Goal: Task Accomplishment & Management: Complete application form

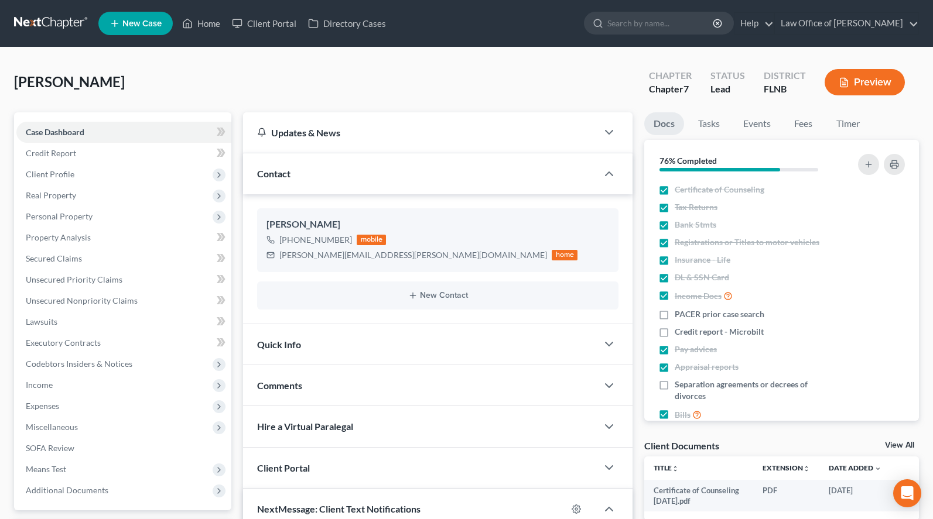
select select "0"
click at [65, 29] on link at bounding box center [51, 23] width 75 height 21
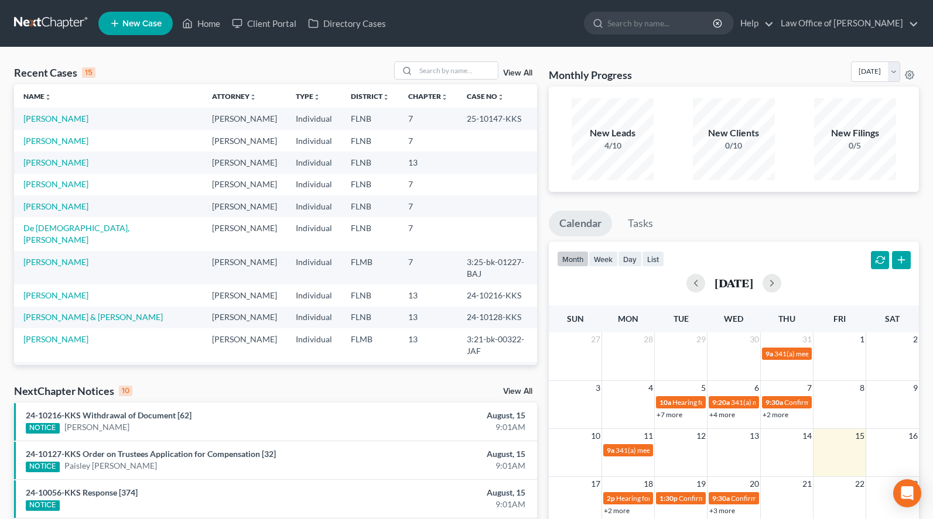
click at [114, 30] on link "New Case" at bounding box center [135, 23] width 74 height 23
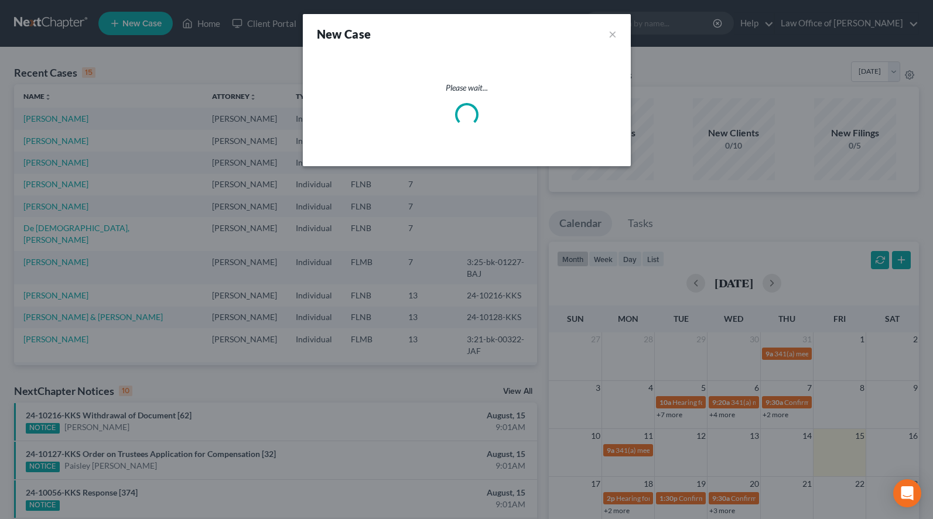
select select "16"
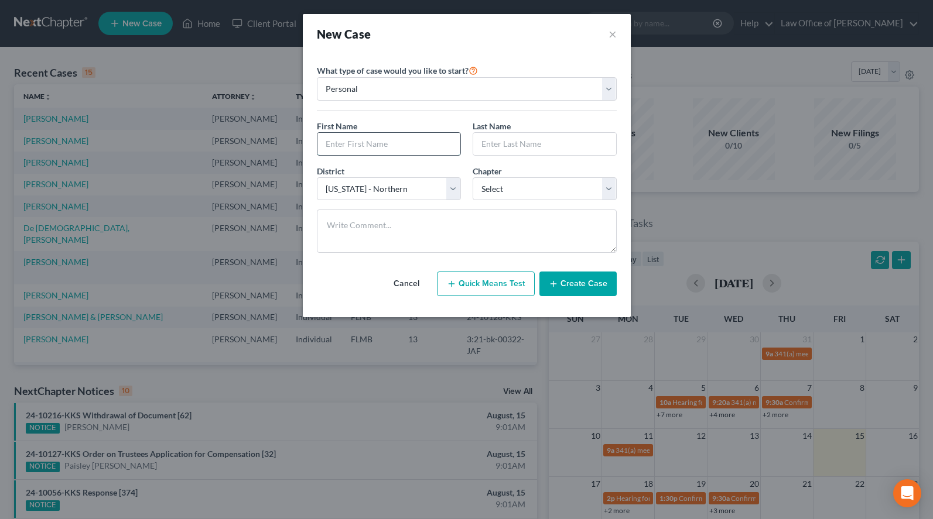
click at [426, 135] on input "text" at bounding box center [388, 144] width 143 height 22
type input "Alysia"
type input "Kiser"
click at [472, 177] on select "Select 7 11 12 13" at bounding box center [544, 188] width 144 height 23
select select "0"
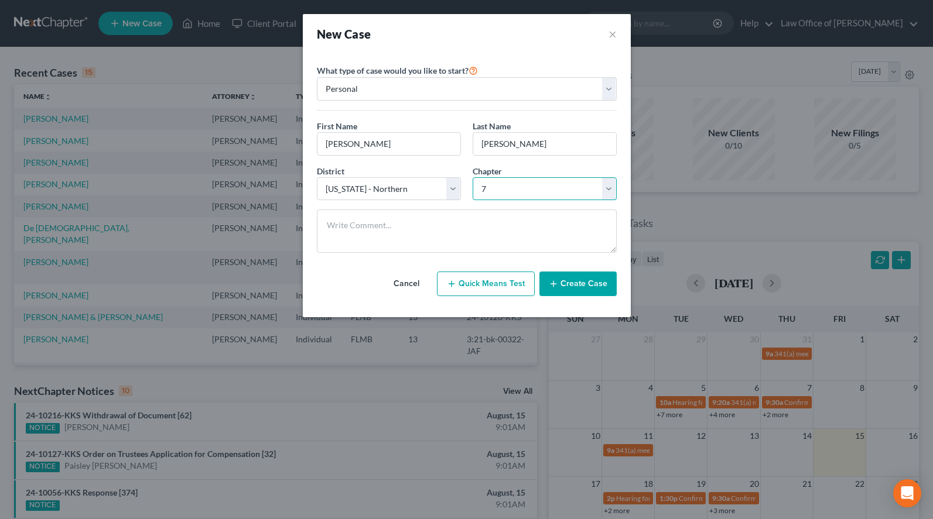
click option "7" at bounding box center [0, 0] width 0 height 0
click at [575, 291] on button "Create Case" at bounding box center [577, 284] width 77 height 25
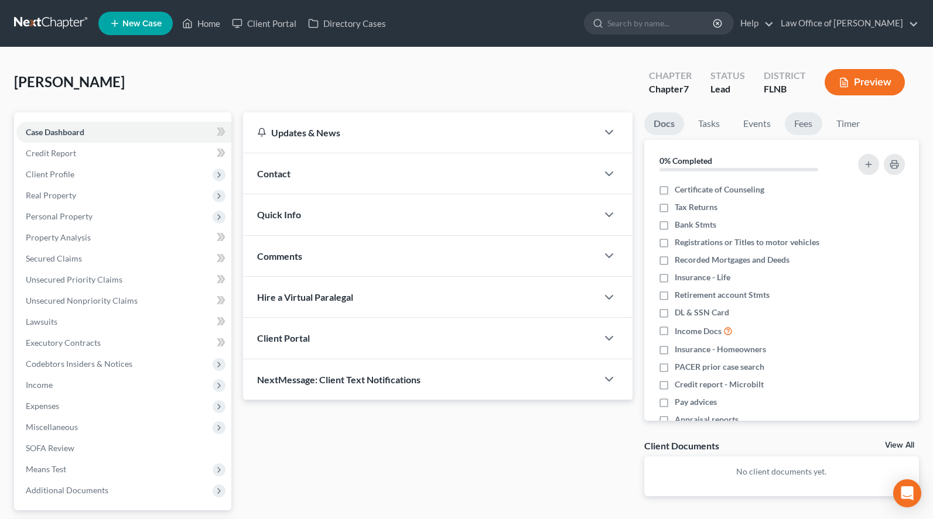
click at [804, 126] on link "Fees" at bounding box center [802, 123] width 37 height 23
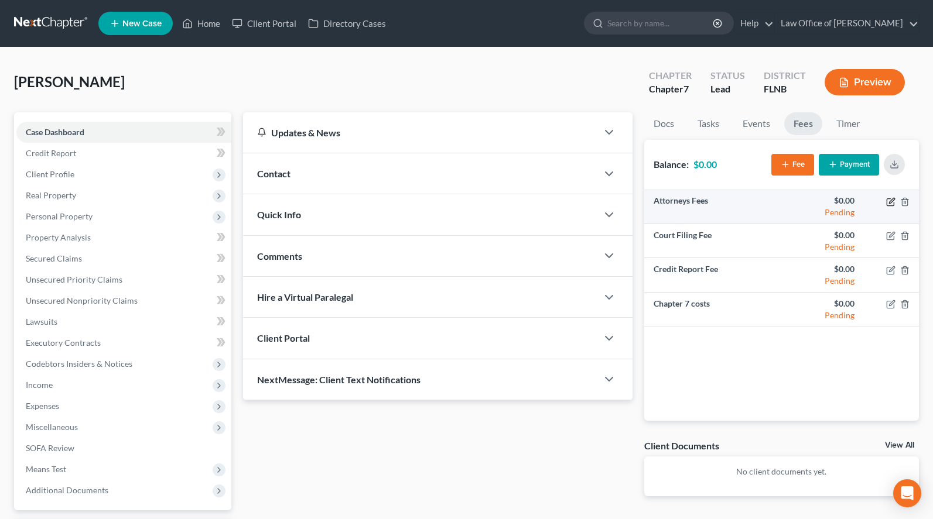
click at [889, 199] on icon "button" at bounding box center [890, 201] width 9 height 9
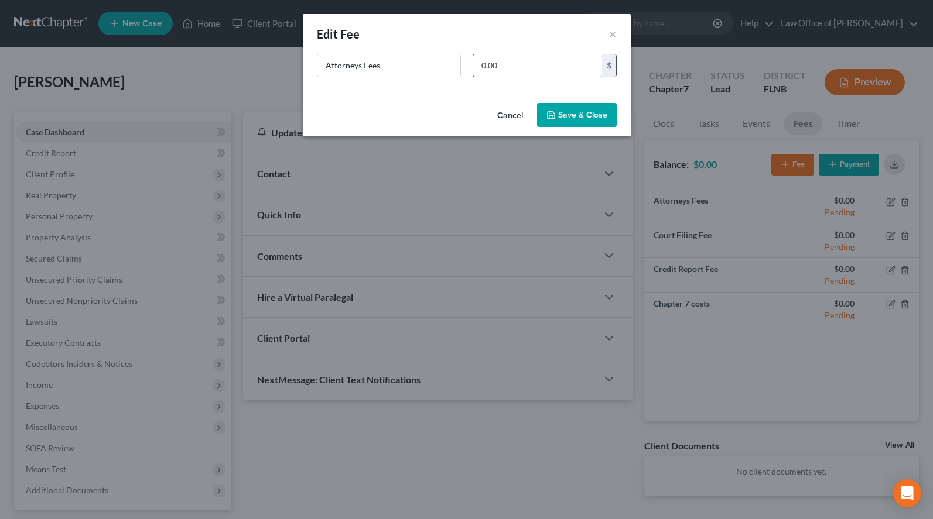
click at [560, 54] on input "0.00" at bounding box center [537, 65] width 129 height 22
type input "1,200.00"
click at [567, 111] on button "Save & Close" at bounding box center [577, 115] width 80 height 25
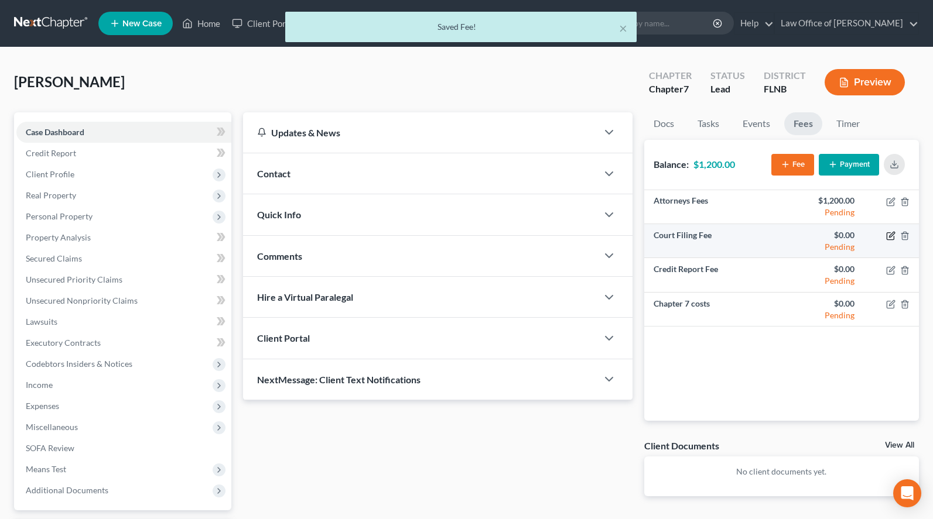
click at [889, 236] on icon "button" at bounding box center [890, 235] width 9 height 9
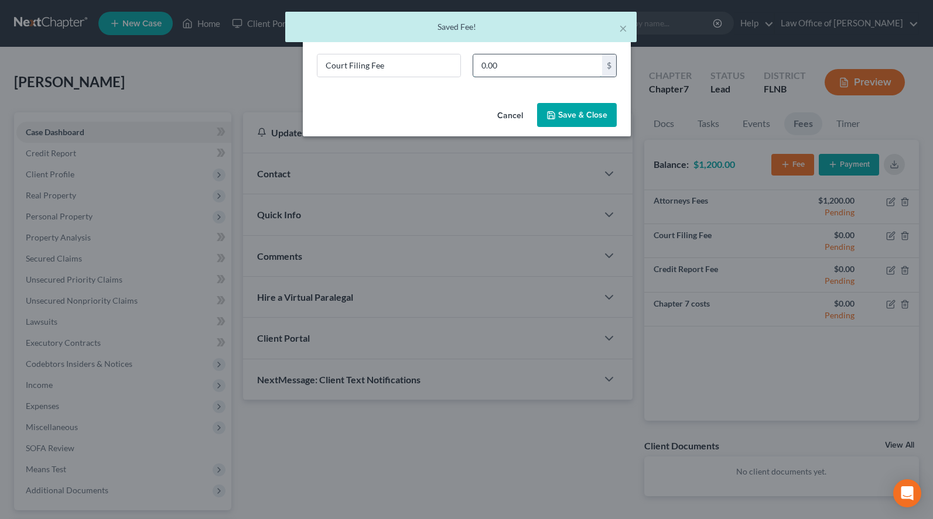
click at [555, 67] on input "0.00" at bounding box center [537, 65] width 129 height 22
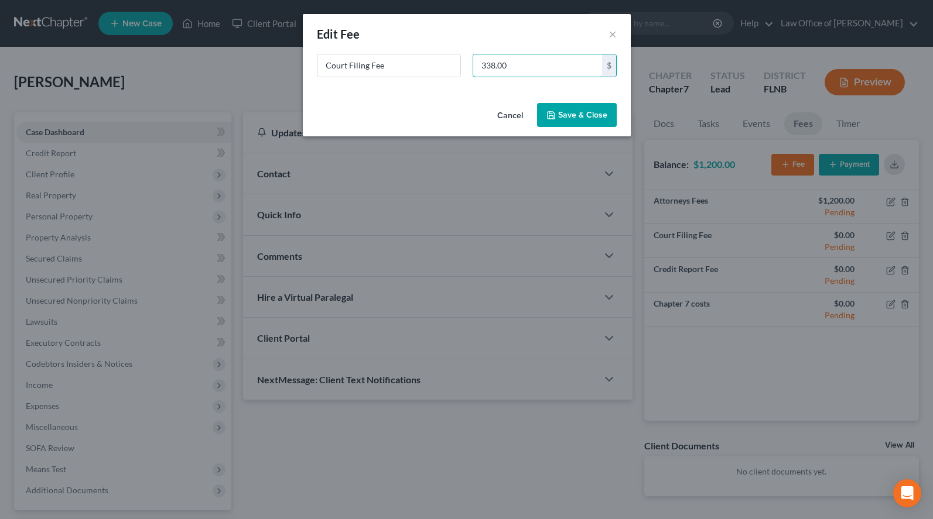
type input "338.00"
click at [560, 112] on button "Save & Close" at bounding box center [577, 115] width 80 height 25
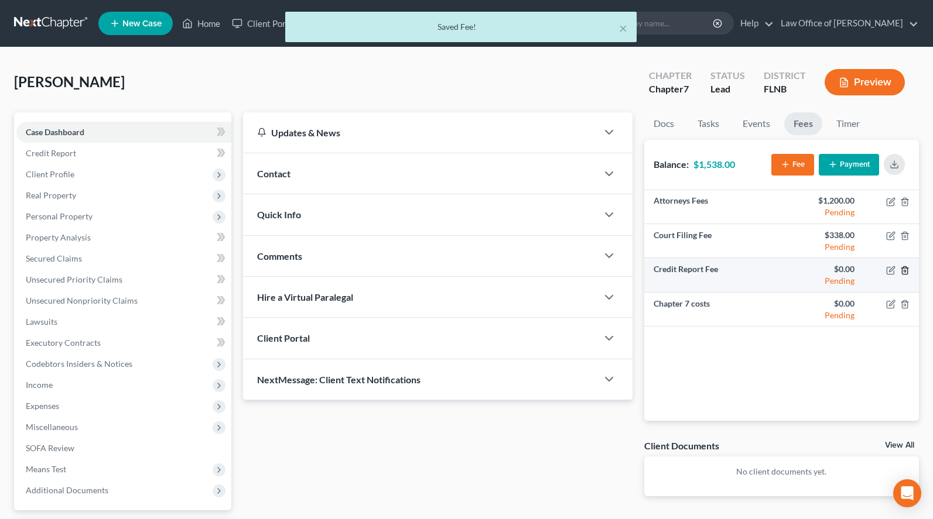
click at [904, 270] on icon "button" at bounding box center [904, 270] width 9 height 9
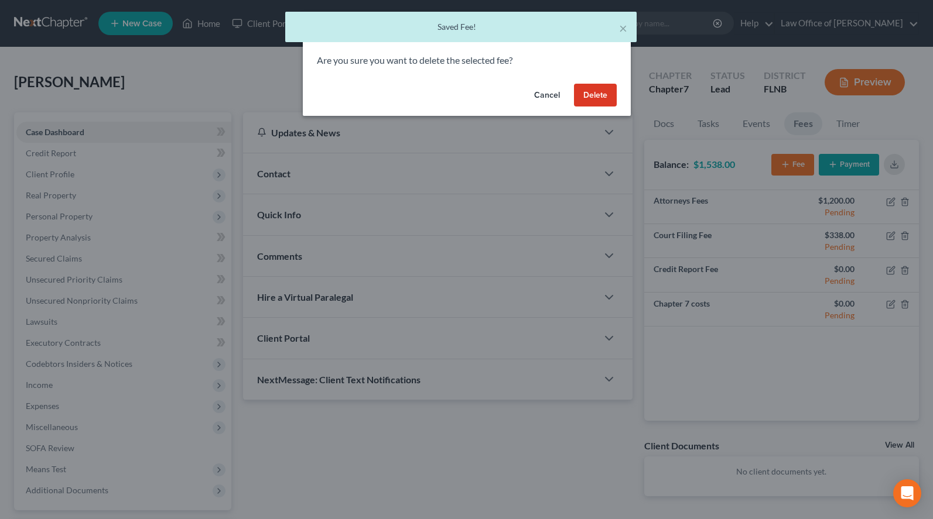
click at [603, 103] on button "Delete" at bounding box center [595, 95] width 43 height 23
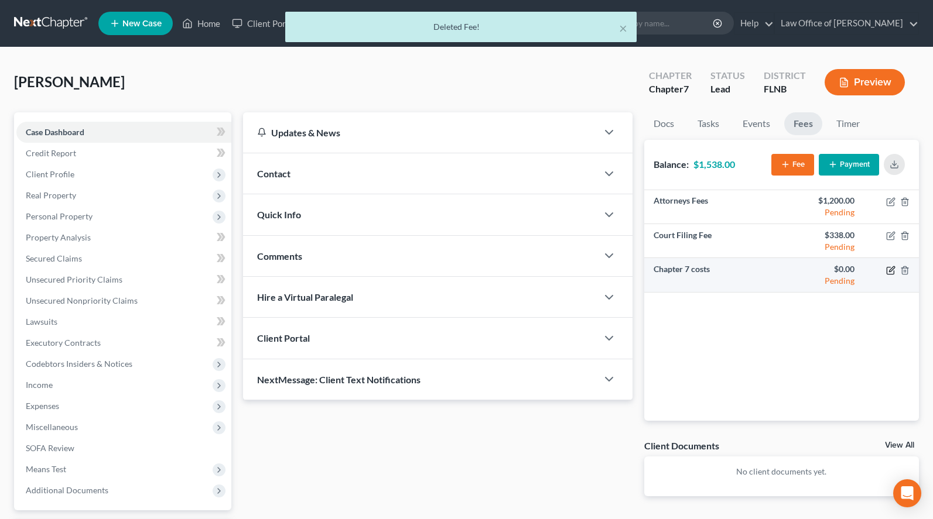
click at [889, 270] on icon "button" at bounding box center [890, 270] width 9 height 9
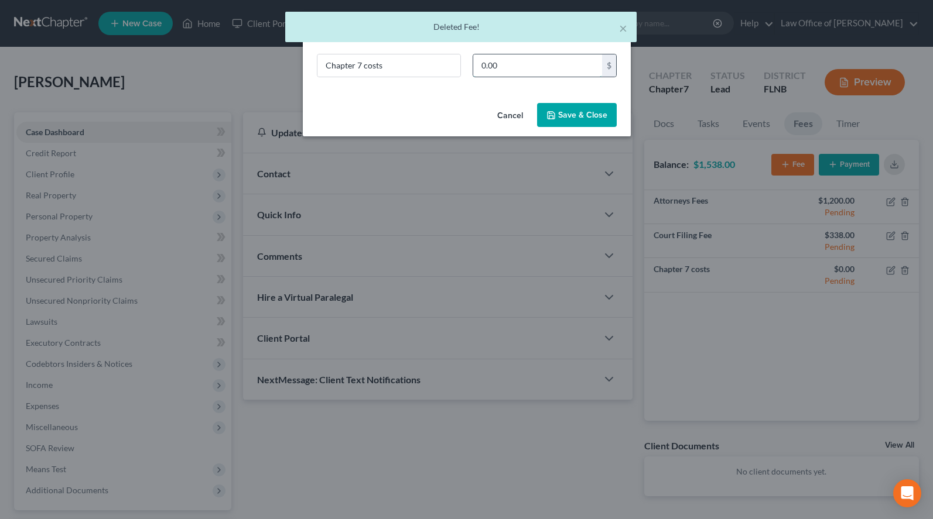
click at [507, 58] on input "0.00" at bounding box center [537, 65] width 129 height 22
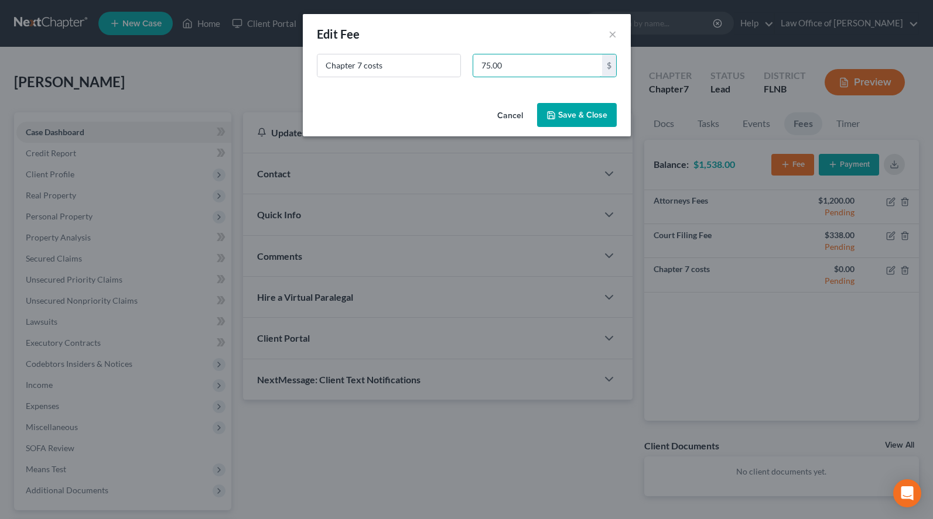
type input "75.00"
click at [604, 117] on button "Save & Close" at bounding box center [577, 115] width 80 height 25
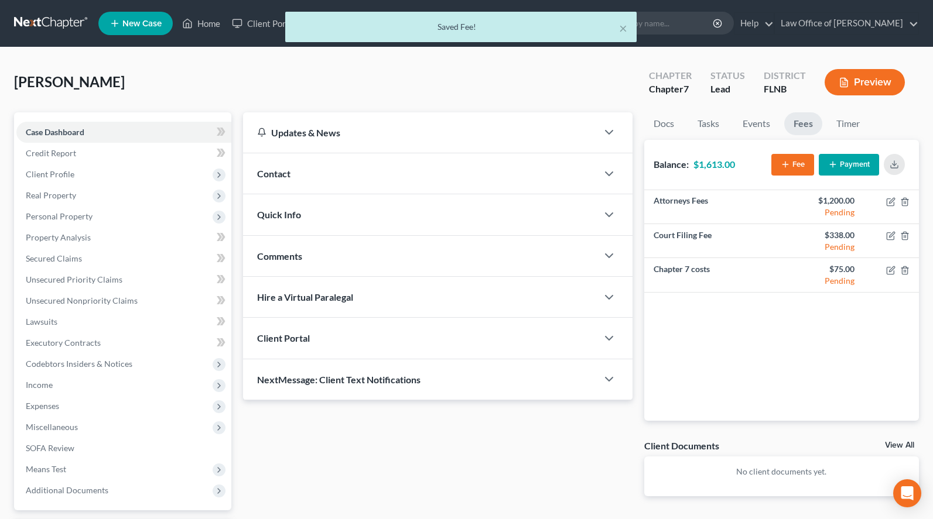
click at [836, 160] on icon "button" at bounding box center [832, 164] width 9 height 9
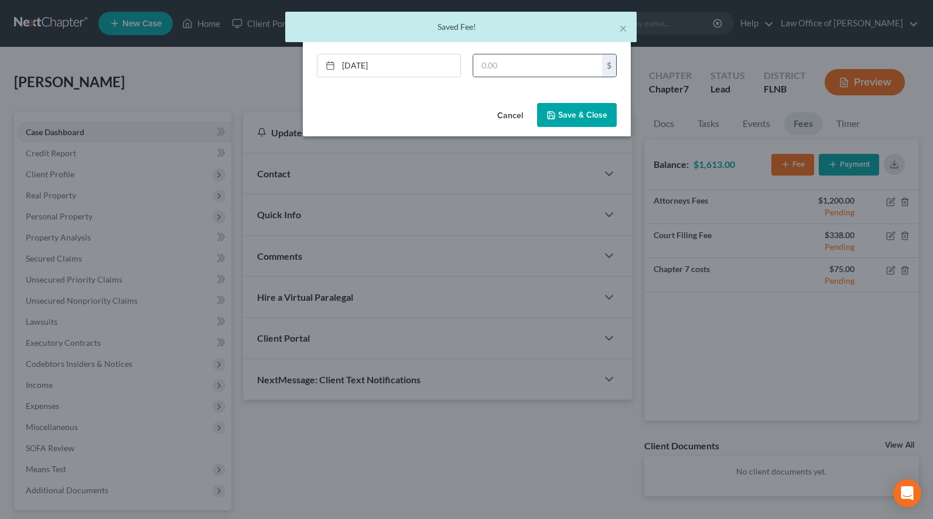
click at [555, 54] on div "$" at bounding box center [544, 65] width 144 height 23
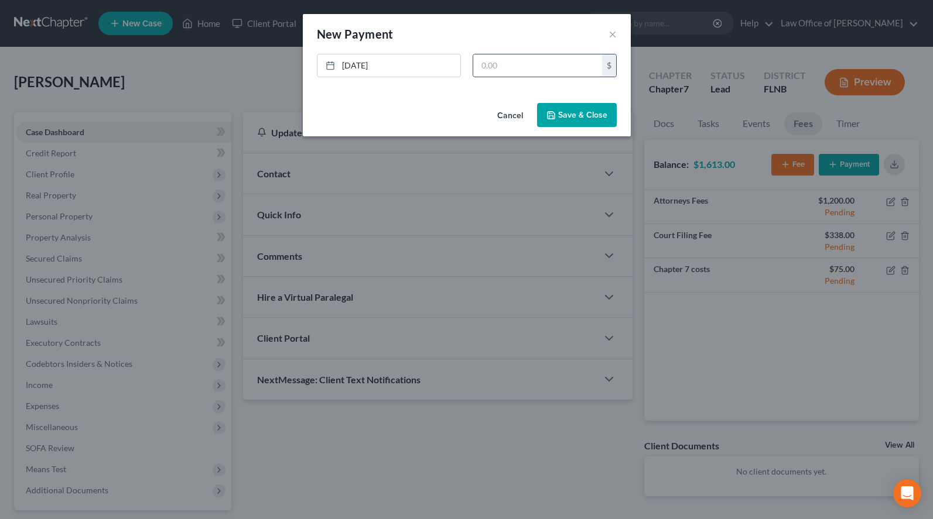
click at [556, 62] on input "text" at bounding box center [537, 65] width 129 height 22
type input "300.00"
click at [596, 126] on button "Save & Close" at bounding box center [577, 115] width 80 height 25
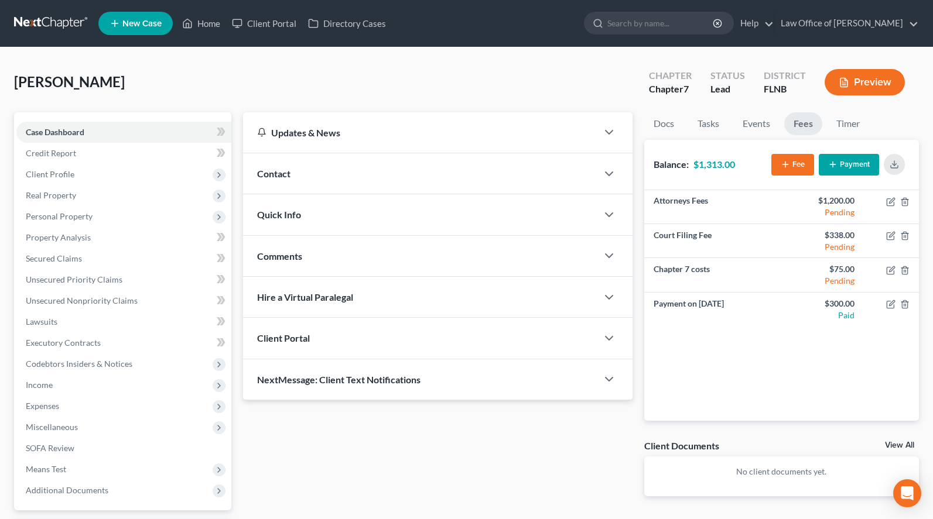
click at [60, 33] on link at bounding box center [51, 23] width 75 height 21
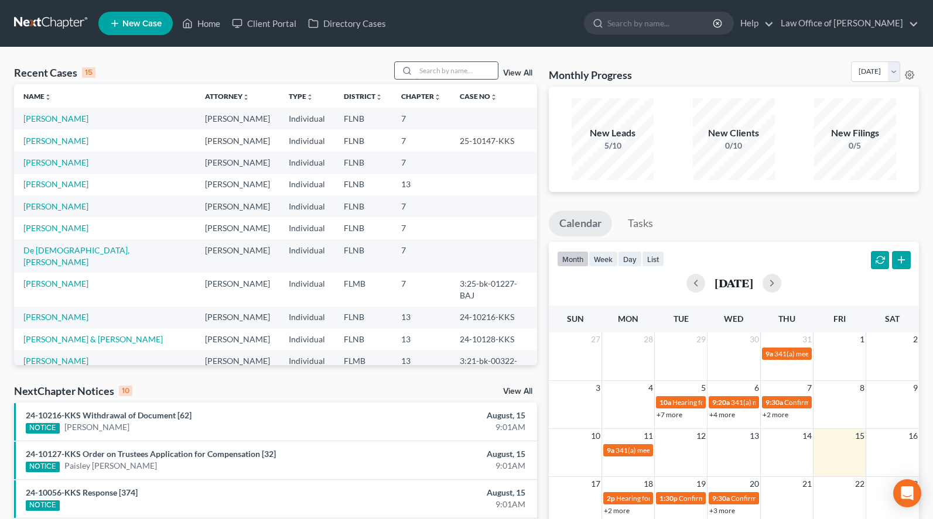
click at [455, 63] on input "search" at bounding box center [457, 70] width 82 height 17
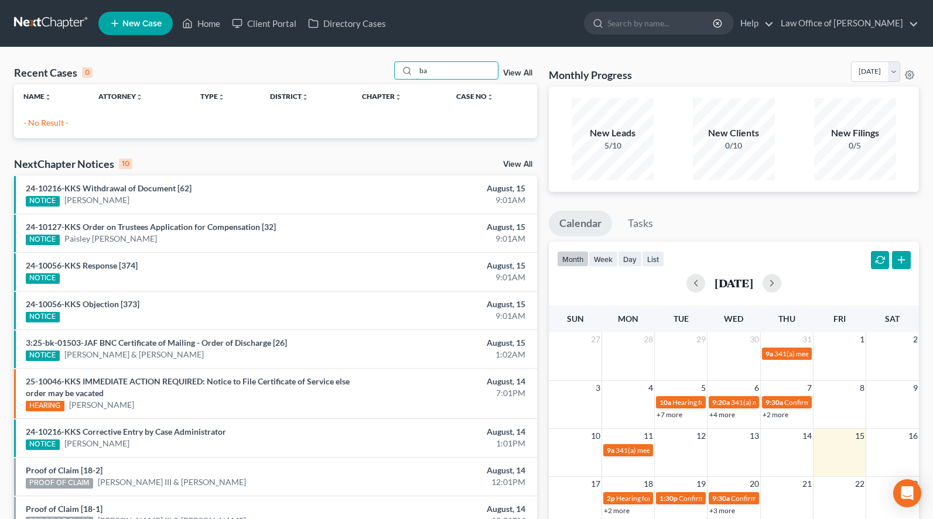
type input "b"
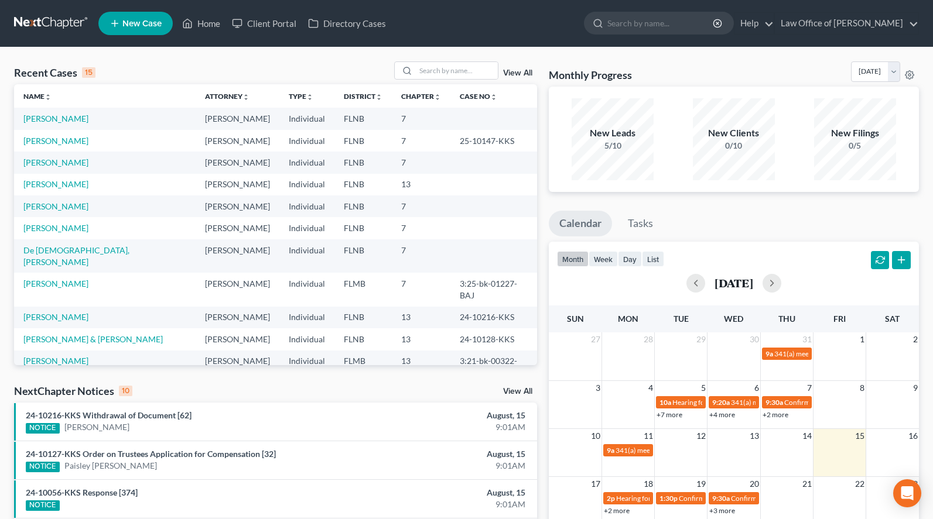
click at [141, 20] on span "New Case" at bounding box center [141, 23] width 39 height 9
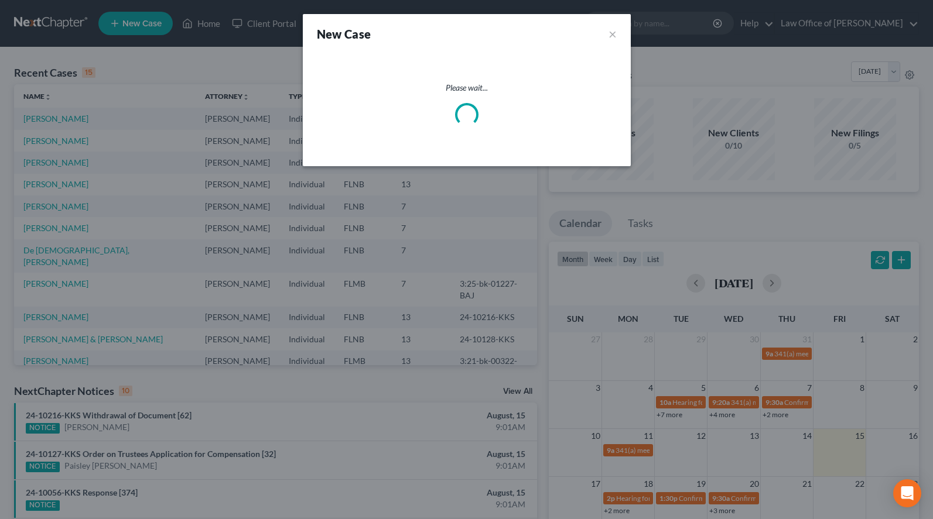
select select "16"
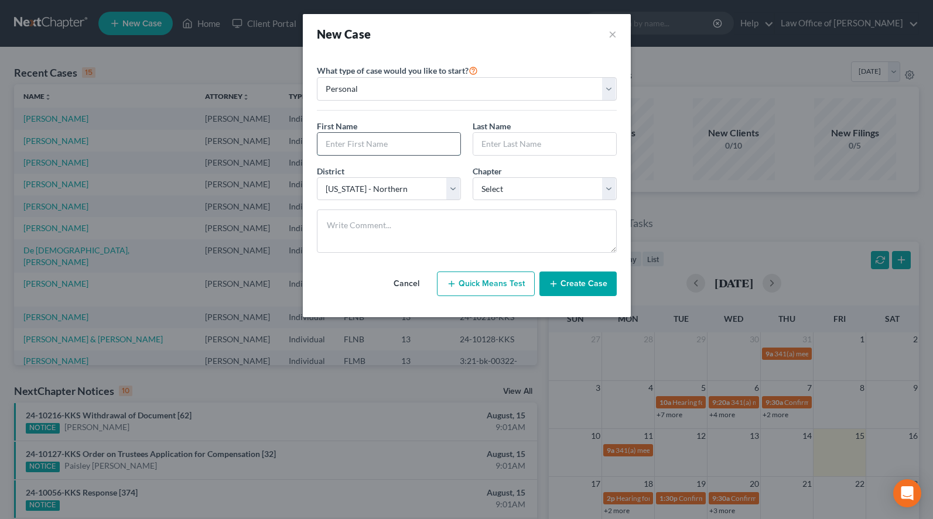
click at [410, 141] on input "text" at bounding box center [388, 144] width 143 height 22
paste input "Retainer Agreement - to be signed"
type input "Retainer Agreement - to be signed"
drag, startPoint x: 446, startPoint y: 143, endPoint x: 132, endPoint y: 216, distance: 322.2
click at [317, 155] on input "Retainer Agreement - to be signed" at bounding box center [388, 144] width 143 height 22
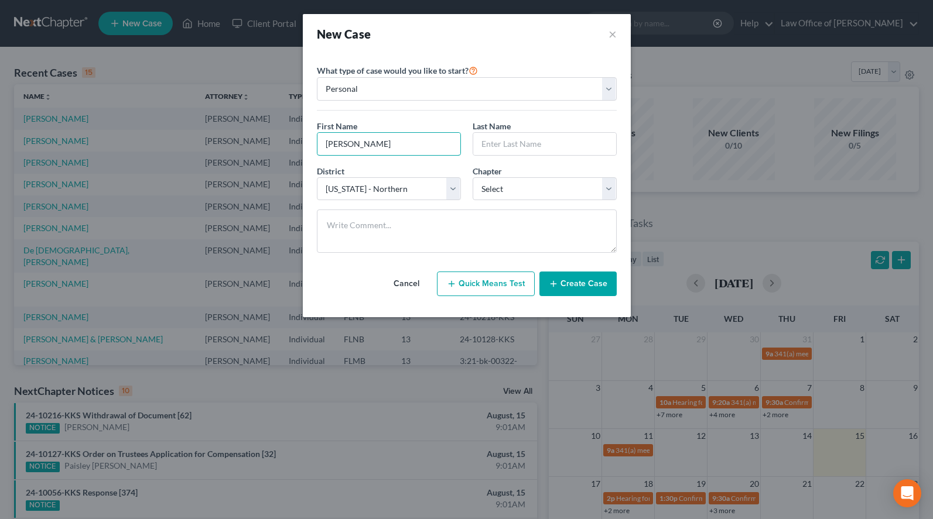
type input "William"
type input "Barfield"
click at [472, 177] on select "Select 7 11 12 13" at bounding box center [544, 188] width 144 height 23
select select "3"
click option "13" at bounding box center [0, 0] width 0 height 0
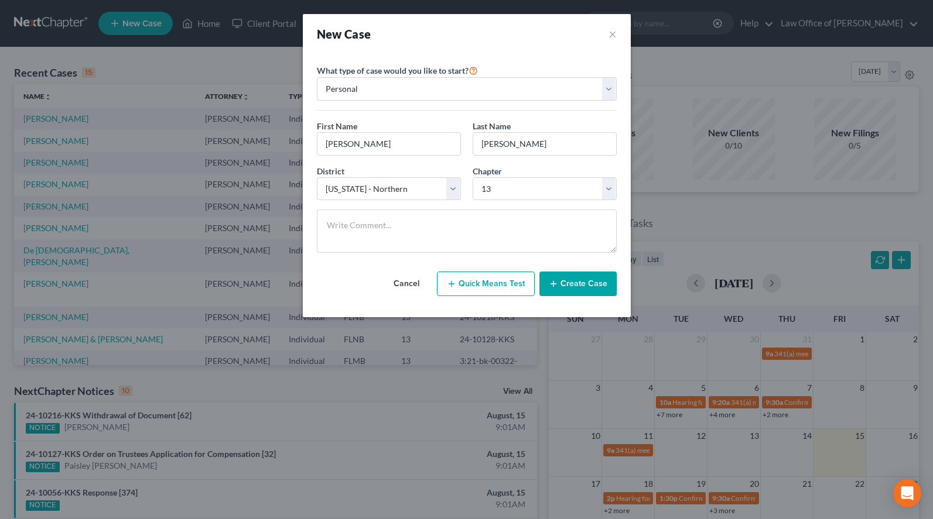
click at [599, 286] on button "Create Case" at bounding box center [577, 284] width 77 height 25
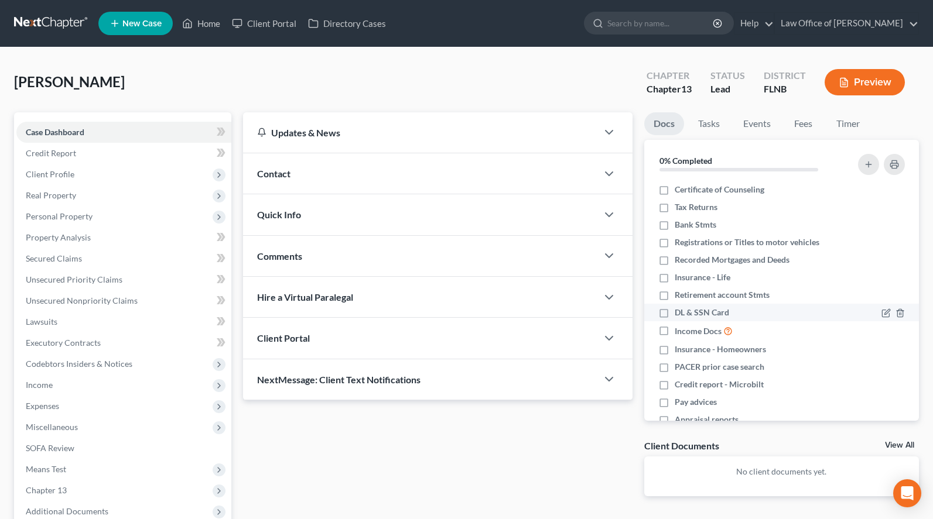
click at [672, 317] on div "DL & SSN Card" at bounding box center [749, 313] width 182 height 12
click at [674, 313] on label "DL & SSN Card" at bounding box center [701, 313] width 54 height 12
click at [679, 313] on input "DL & SSN Card" at bounding box center [683, 311] width 8 height 8
checkbox input "true"
click at [805, 124] on link "Fees" at bounding box center [802, 123] width 37 height 23
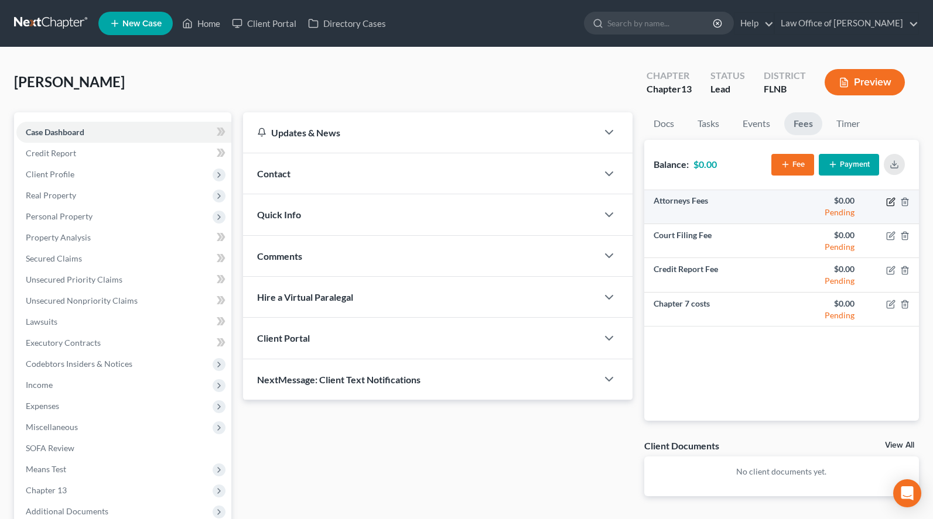
click at [893, 203] on icon "button" at bounding box center [889, 201] width 7 height 7
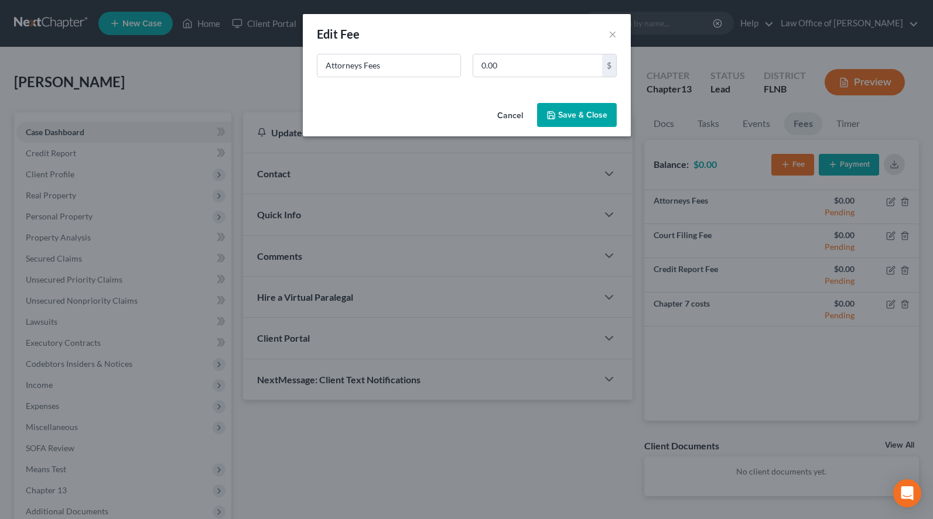
click at [533, 78] on div "Attorneys Fees 0.00 $" at bounding box center [466, 70] width 311 height 33
click at [527, 69] on input "0.00" at bounding box center [537, 65] width 129 height 22
type input "2,000.00"
click at [548, 109] on button "Save & Close" at bounding box center [577, 115] width 80 height 25
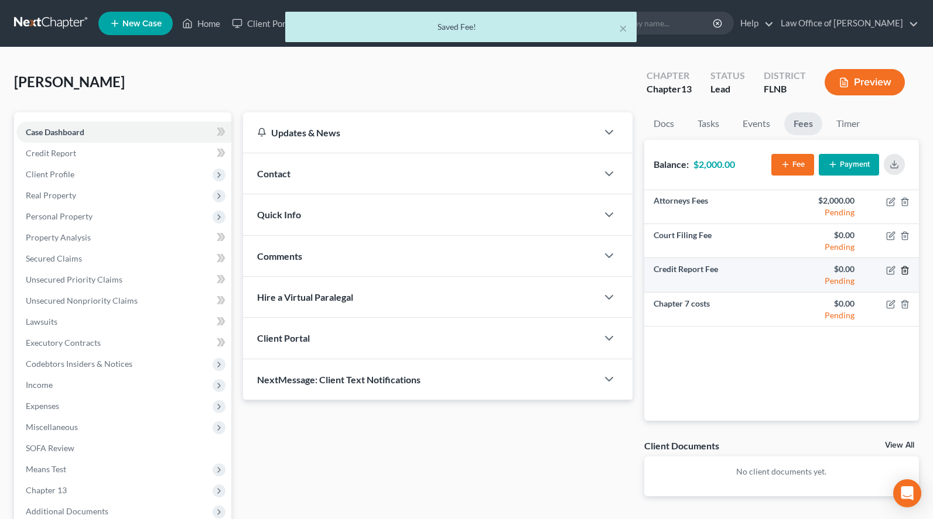
click at [902, 270] on icon "button" at bounding box center [904, 270] width 5 height 8
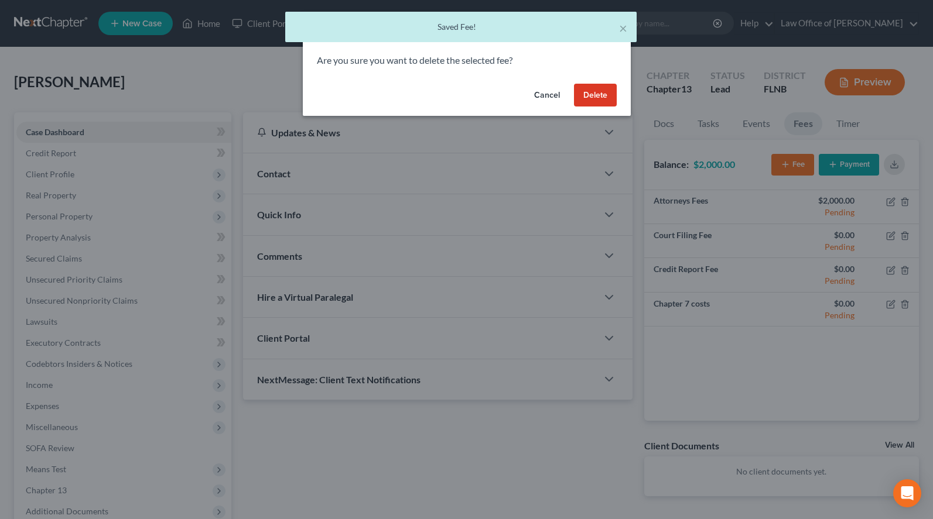
click at [595, 91] on button "Delete" at bounding box center [595, 95] width 43 height 23
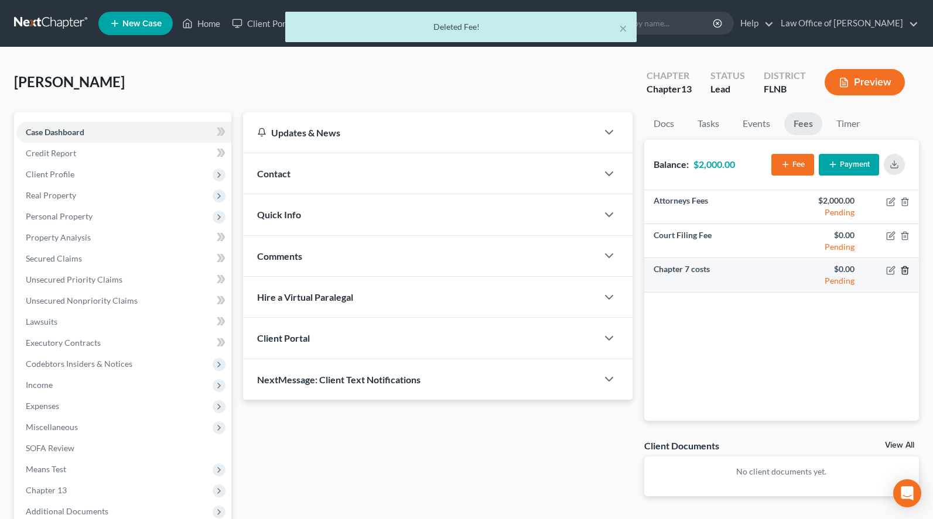
click at [904, 274] on icon "button" at bounding box center [904, 270] width 5 height 8
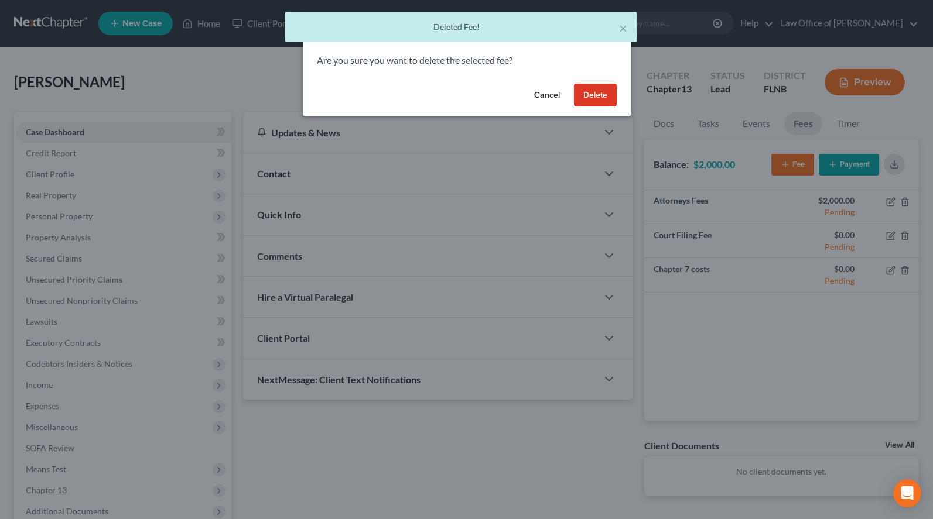
click at [582, 99] on button "Delete" at bounding box center [595, 95] width 43 height 23
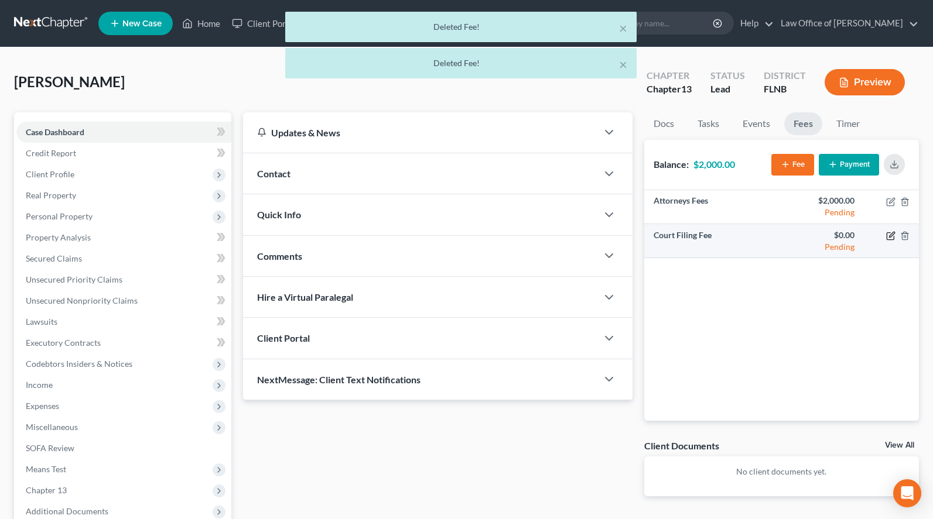
click at [887, 237] on icon "button" at bounding box center [889, 236] width 7 height 7
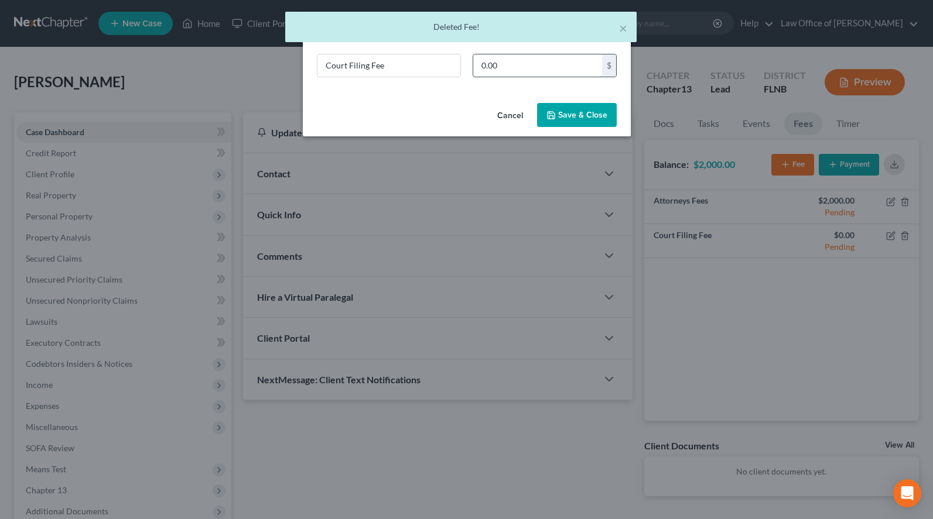
click at [499, 56] on input "0.00" at bounding box center [537, 65] width 129 height 22
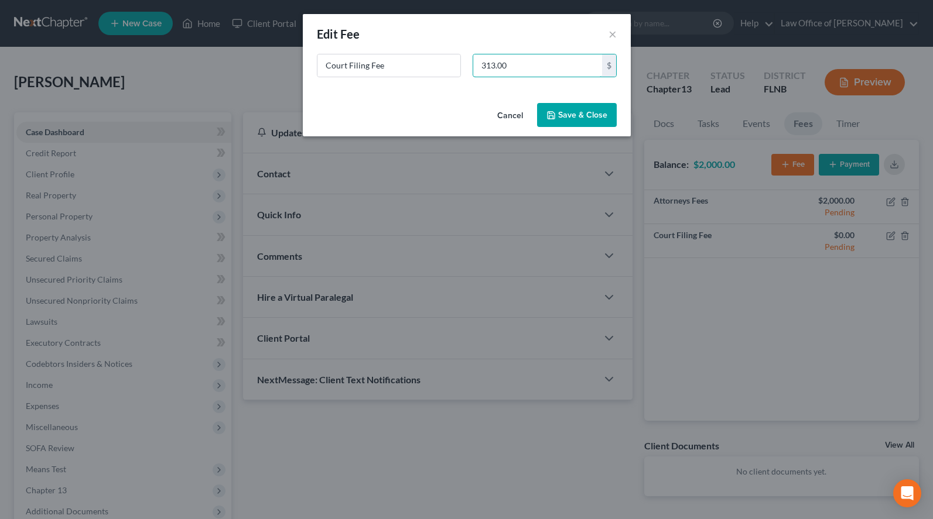
type input "313.00"
click at [592, 122] on button "Save & Close" at bounding box center [577, 115] width 80 height 25
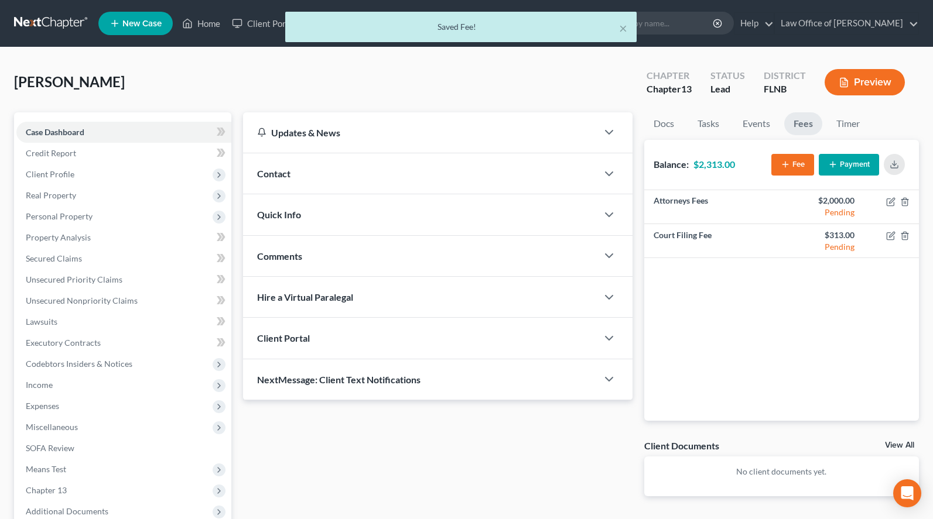
click at [847, 162] on button "Payment" at bounding box center [848, 165] width 60 height 22
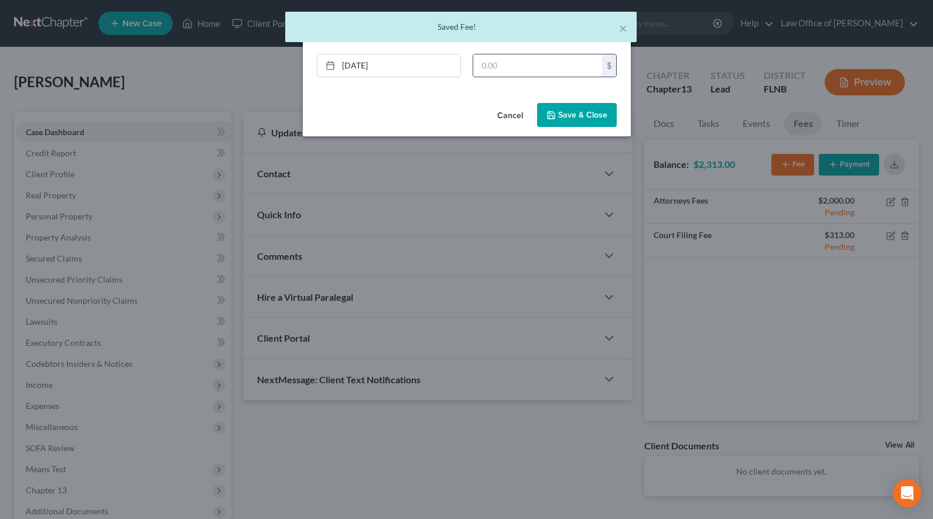
click at [494, 66] on input "text" at bounding box center [537, 65] width 129 height 22
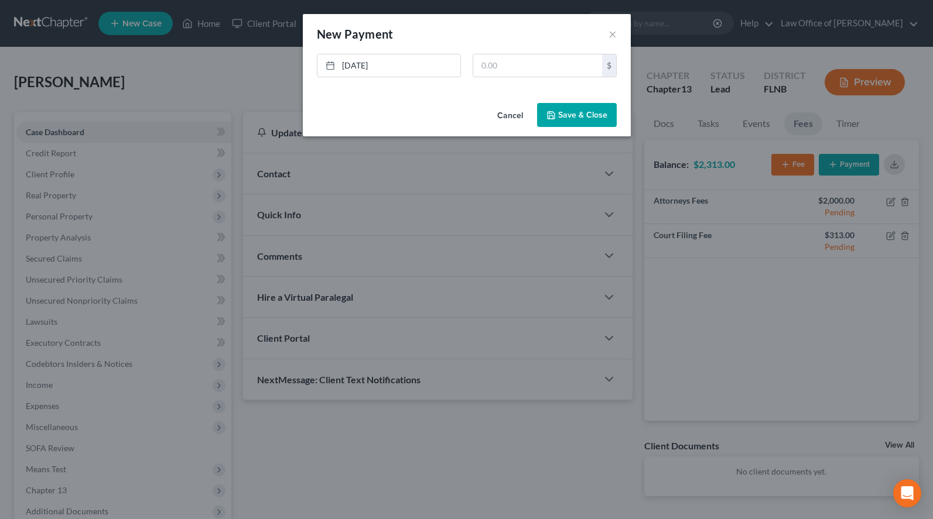
click at [601, 14] on div "New Payment Edit Payment ×" at bounding box center [467, 34] width 328 height 40
click at [414, 61] on link "8/15/2025" at bounding box center [388, 65] width 143 height 22
click at [519, 61] on input "text" at bounding box center [537, 65] width 129 height 22
type input "300.00"
click at [546, 107] on button "Save & Close" at bounding box center [577, 115] width 80 height 25
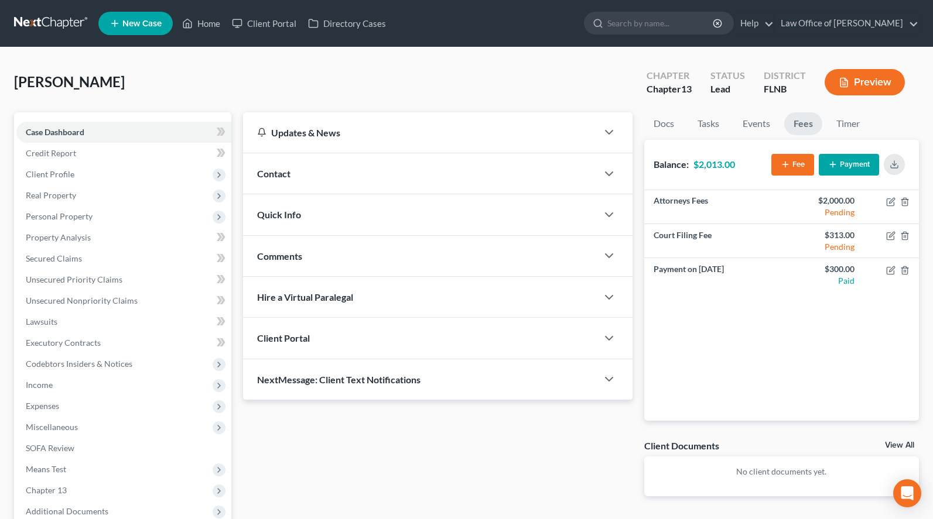
click at [23, 26] on link at bounding box center [51, 23] width 75 height 21
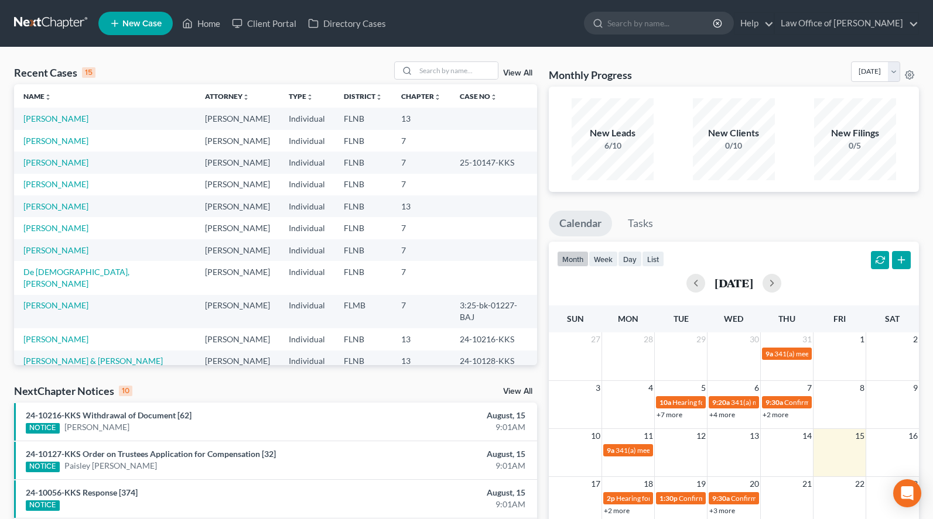
click at [675, 76] on div "Monthly Progress Bankruptcy Bankruptcy August 2025 July 2025 June 2025 May 2025…" at bounding box center [734, 73] width 370 height 25
click at [84, 227] on link "Grimmage, Melinda" at bounding box center [55, 228] width 65 height 10
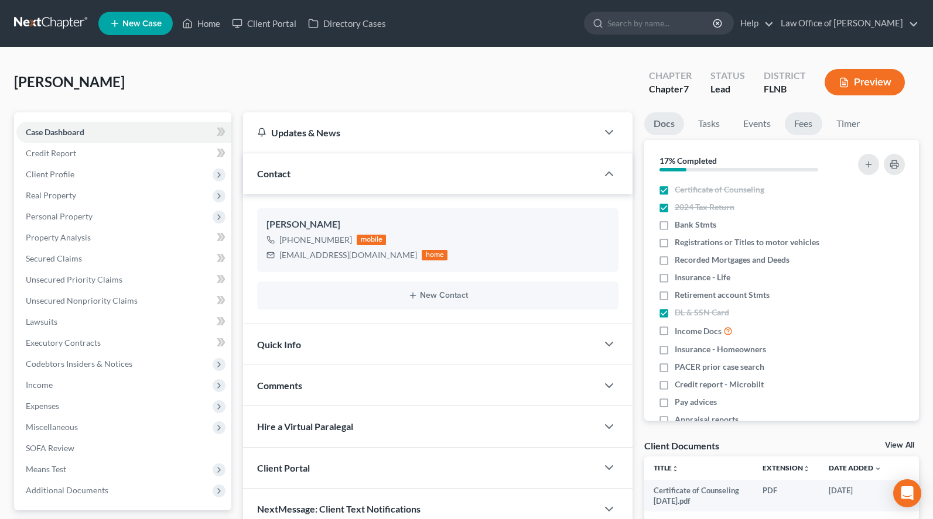
click at [799, 121] on link "Fees" at bounding box center [802, 123] width 37 height 23
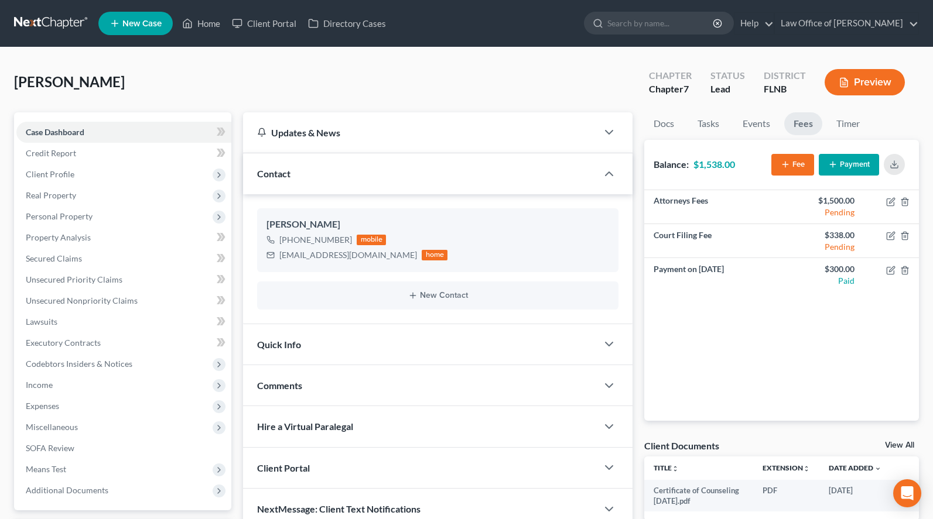
click at [40, 25] on link at bounding box center [51, 23] width 75 height 21
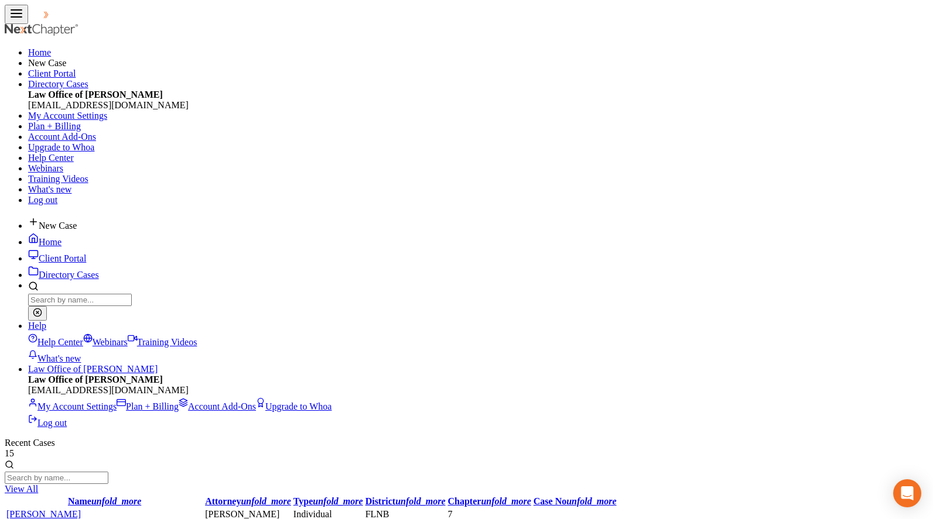
click at [77, 221] on link "New Case" at bounding box center [52, 226] width 49 height 10
select select "16"
type input "[PERSON_NAME]"
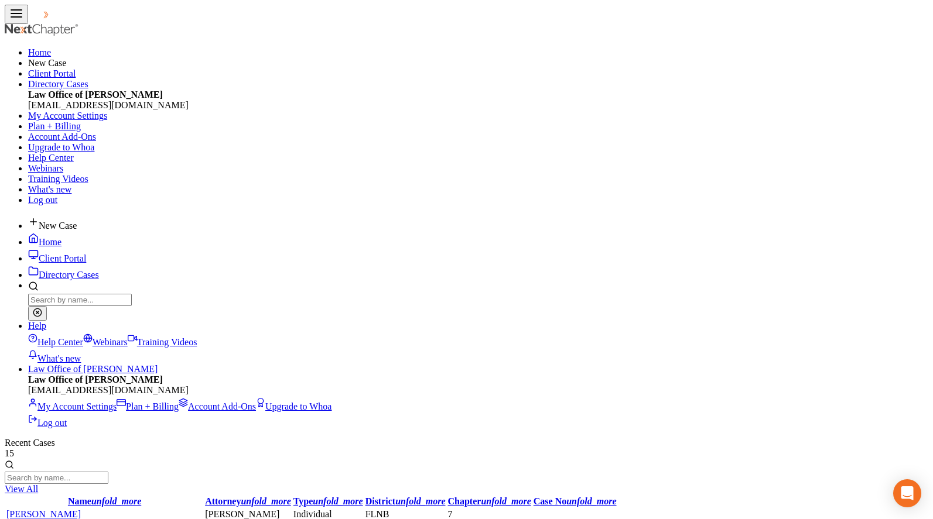
paste input "Chiappini"
type input "Chiappini"
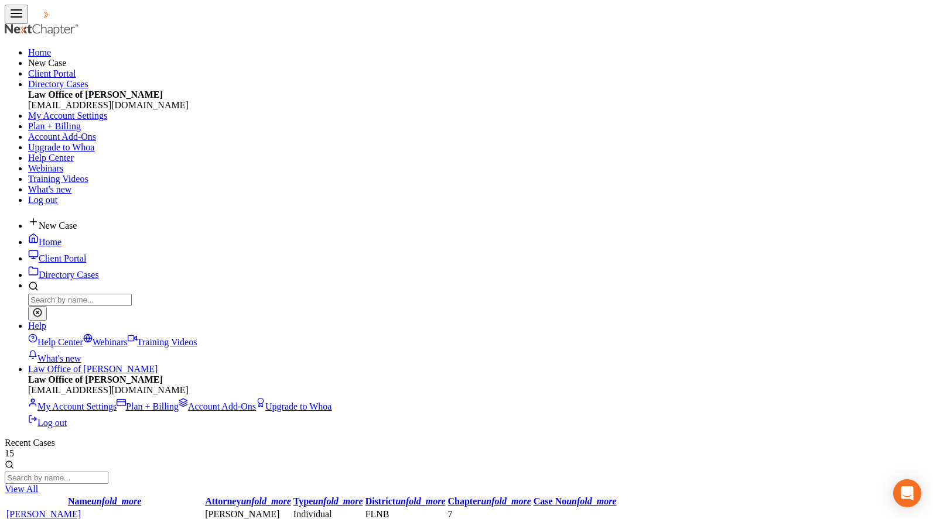
select select "0"
click option "7" at bounding box center [0, 0] width 0 height 0
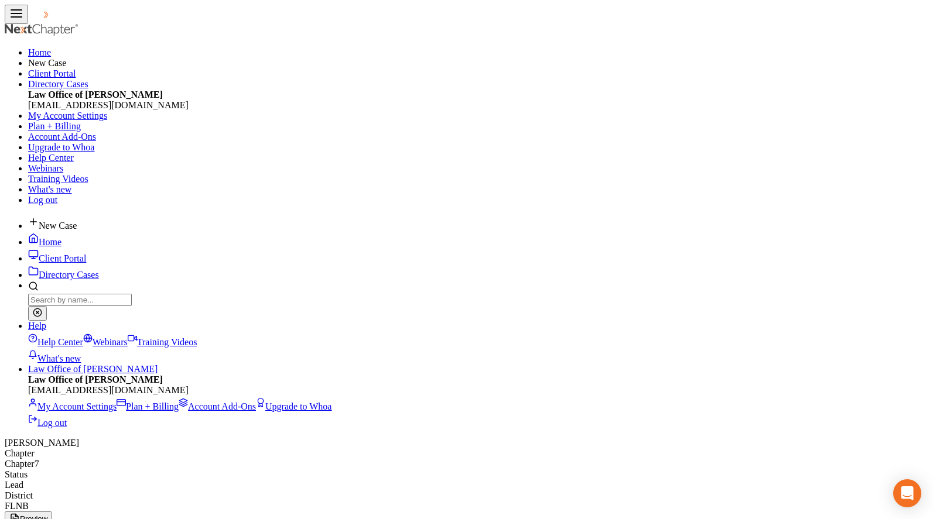
select select "1"
select select "0"
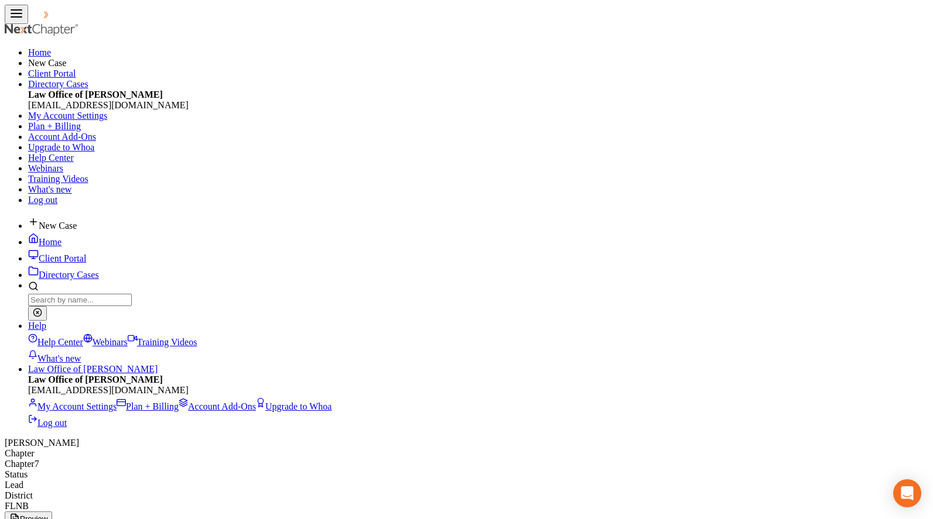
select select "16"
select select "9"
select select "1"
click option "Joint" at bounding box center [0, 0] width 0 height 0
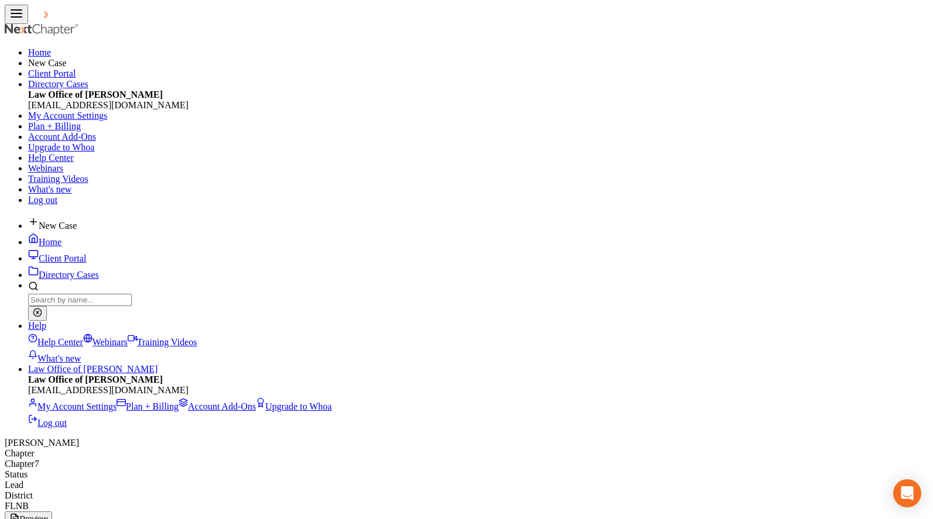
type input "Antoni"
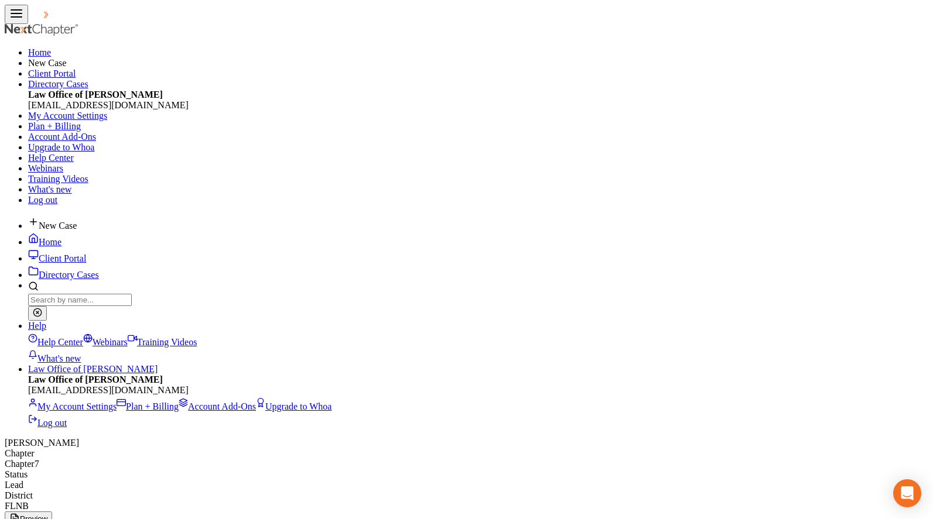
drag, startPoint x: 659, startPoint y: 211, endPoint x: 587, endPoint y: 208, distance: 72.6
paste input "ppini"
type input "Chiappini"
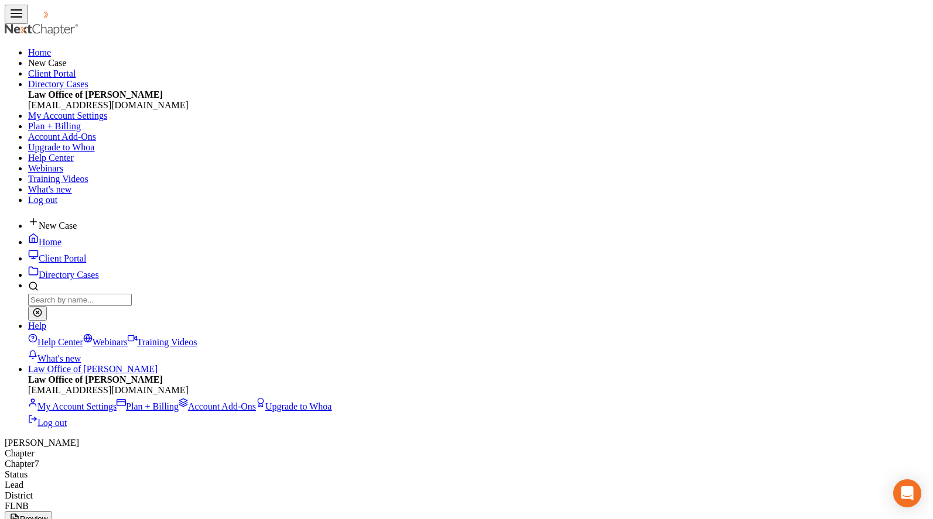
drag, startPoint x: 342, startPoint y: 77, endPoint x: 424, endPoint y: 83, distance: 82.1
type input "DL - Color Copy - Sherrie"
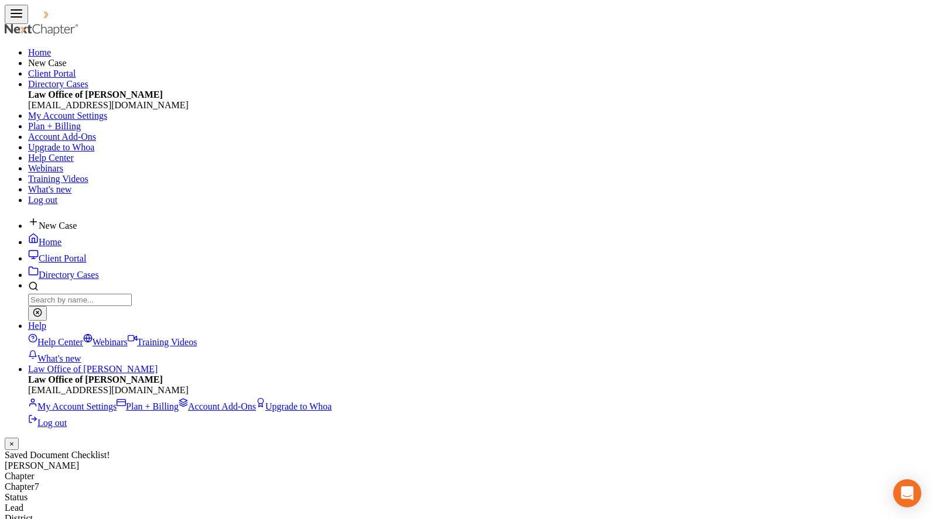
paste input "SSN Card"
type input "SSN Card - Color Copy - Sherrie"
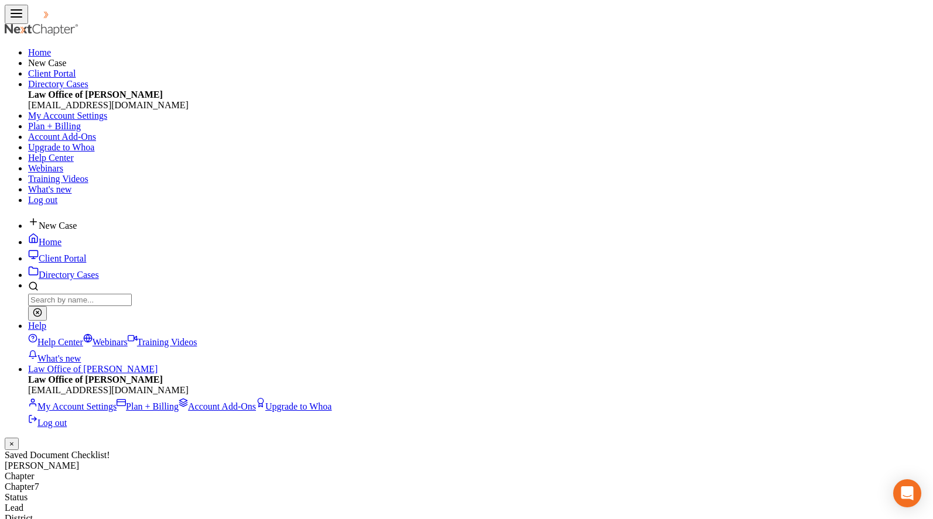
drag, startPoint x: 388, startPoint y: 76, endPoint x: 169, endPoint y: 120, distance: 223.3
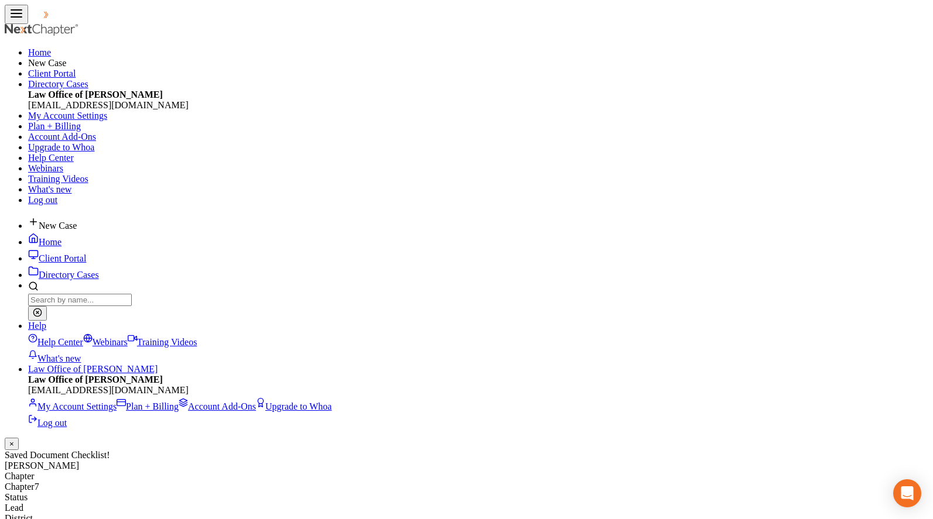
paste input "DL - Color Copy -"
type input "DL - Color Copy - Antoni"
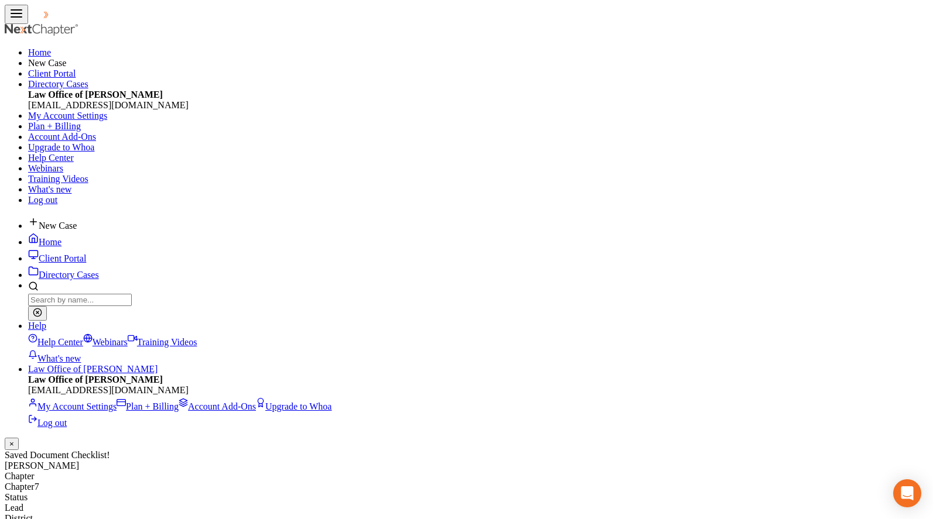
checkbox input "true"
drag, startPoint x: 412, startPoint y: 80, endPoint x: 283, endPoint y: 105, distance: 130.7
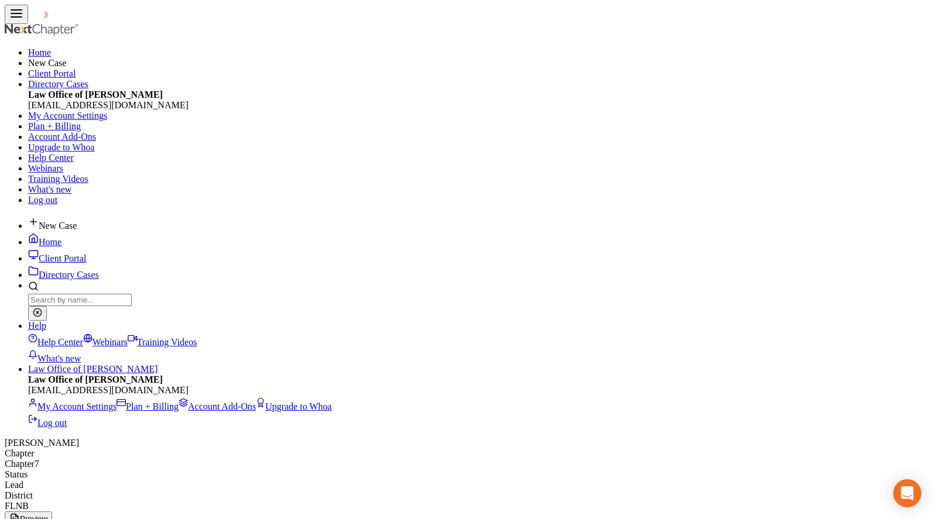
checkbox input "true"
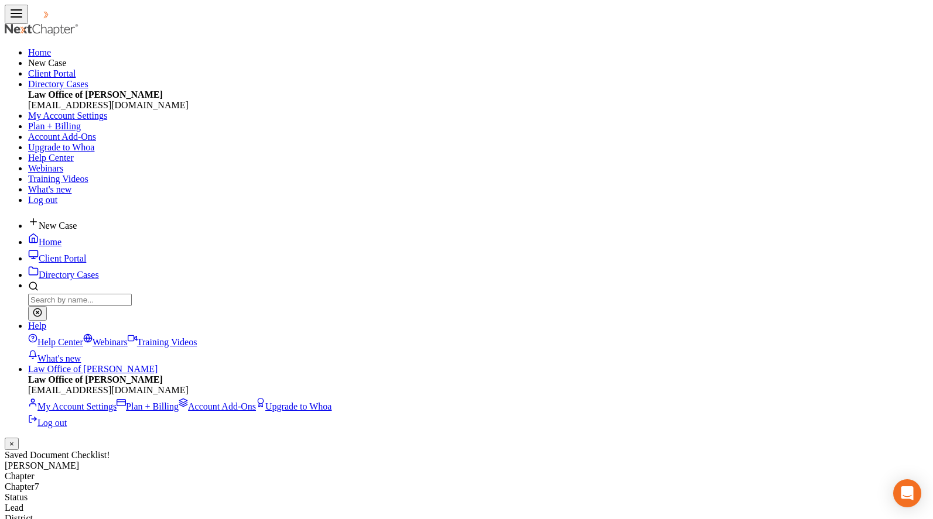
checkbox input "true"
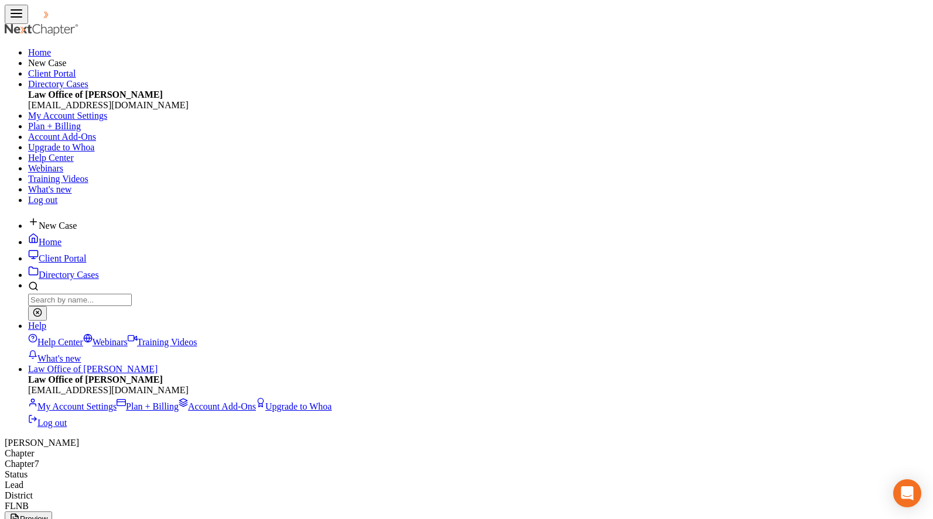
paste input "SSN Card - Color Copy -"
type input "SSN Card - Color Copy - Antoni"
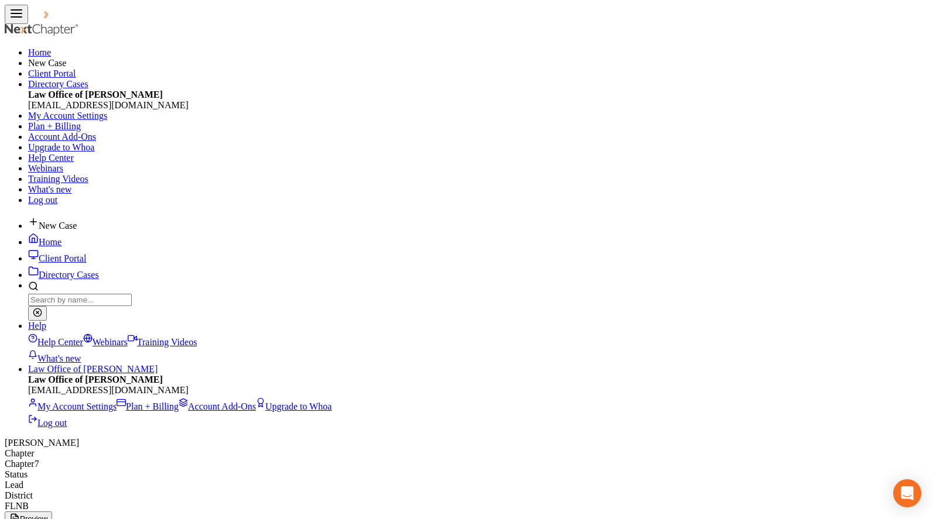
select select "1"
select select "3"
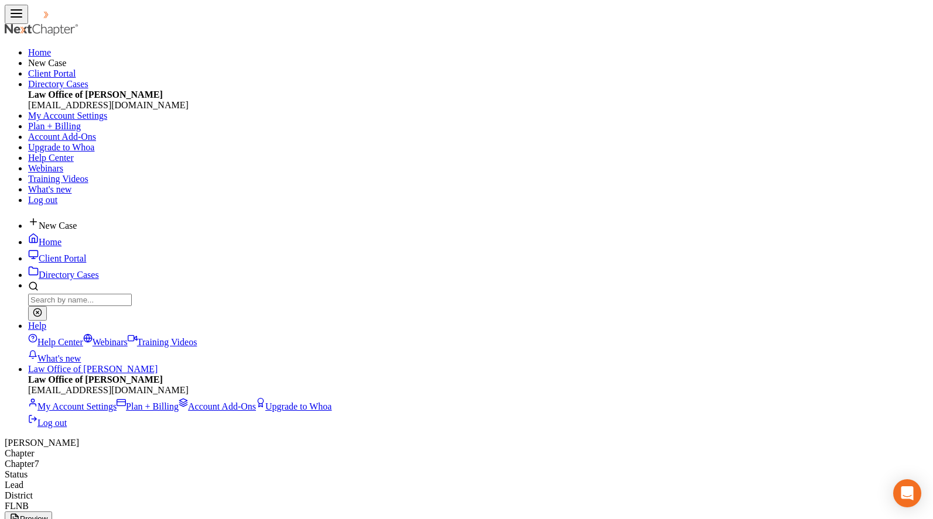
click option "4" at bounding box center [0, 0] width 0 height 0
click at [29, 20] on link at bounding box center [65, 17] width 75 height 10
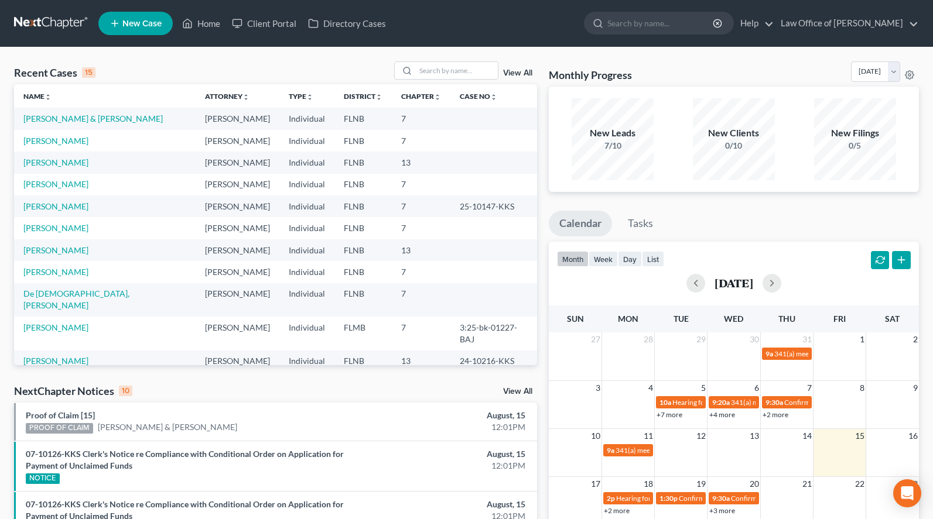
click at [722, 42] on nav "Home New Case Client Portal Directory Cases Law Office of [PERSON_NAME] [EMAIL_…" at bounding box center [466, 23] width 933 height 47
click at [427, 68] on input "search" at bounding box center [457, 70] width 82 height 17
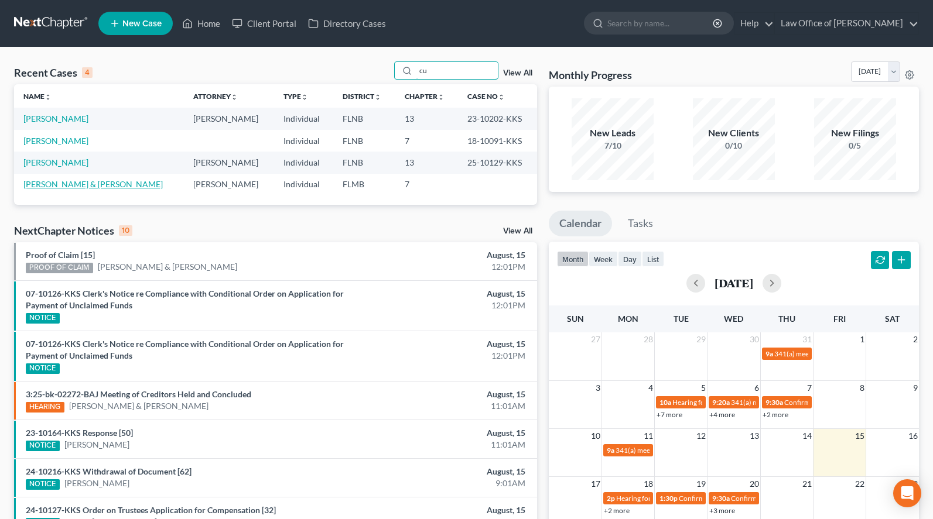
type input "cu"
click at [94, 183] on link "[PERSON_NAME] & [PERSON_NAME]" at bounding box center [92, 184] width 139 height 10
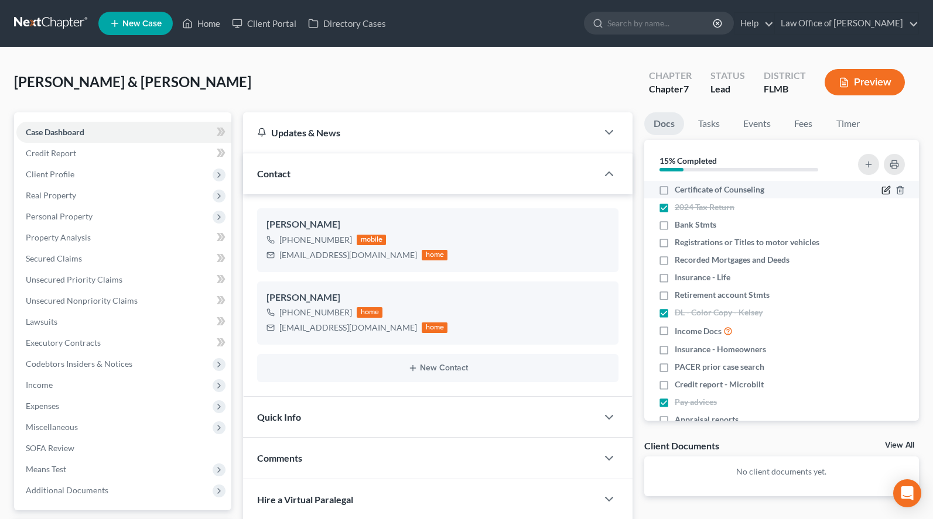
click at [883, 190] on icon "button" at bounding box center [885, 190] width 9 height 9
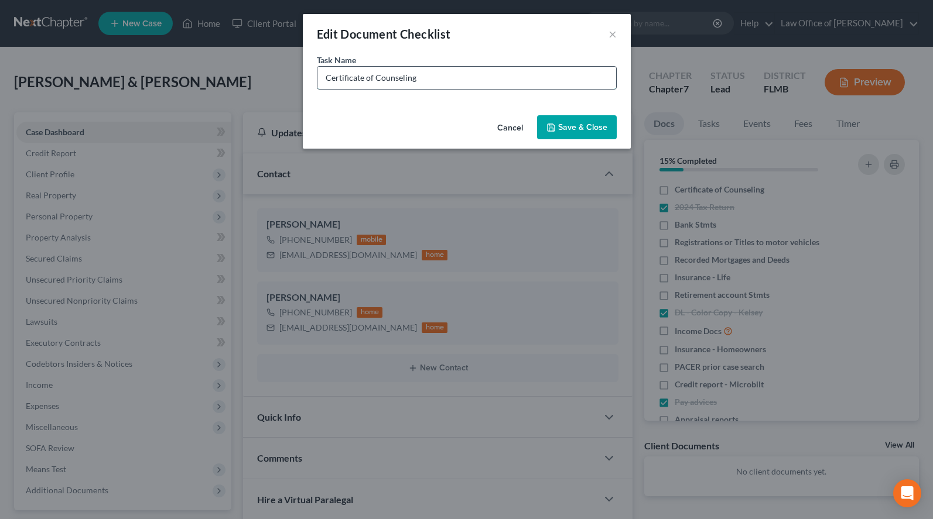
click at [365, 80] on input "Certificate of Counseling" at bounding box center [466, 78] width 299 height 22
type input "Certificate's of Counseling"
click at [583, 128] on button "Save & Close" at bounding box center [577, 127] width 80 height 25
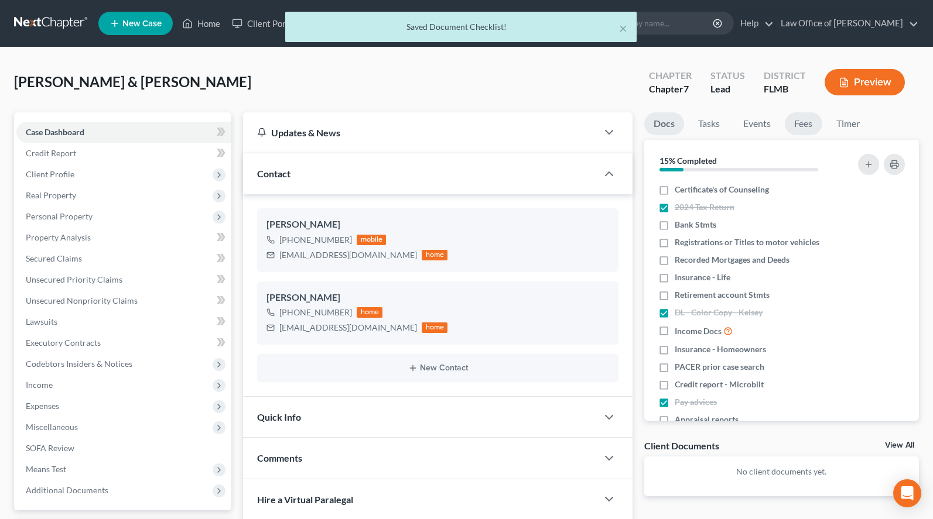
click at [810, 118] on link "Fees" at bounding box center [802, 123] width 37 height 23
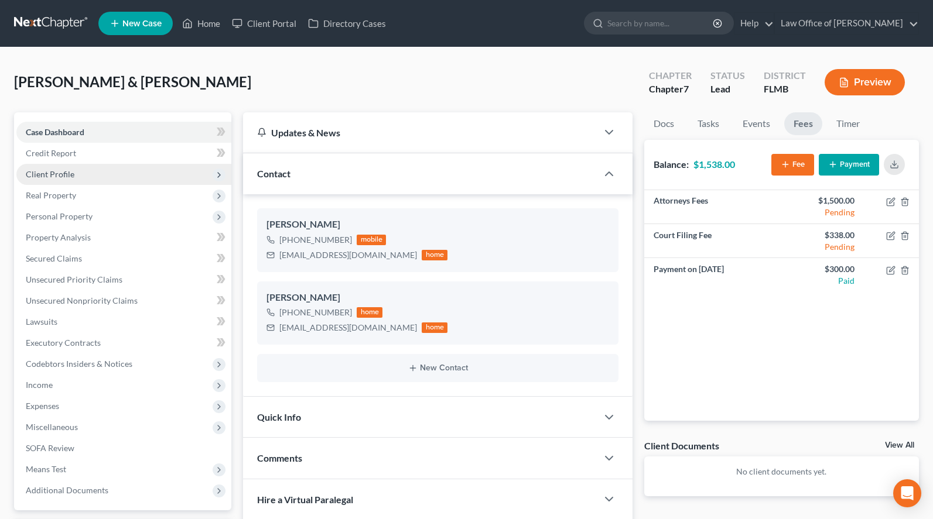
click at [86, 180] on span "Client Profile" at bounding box center [123, 174] width 215 height 21
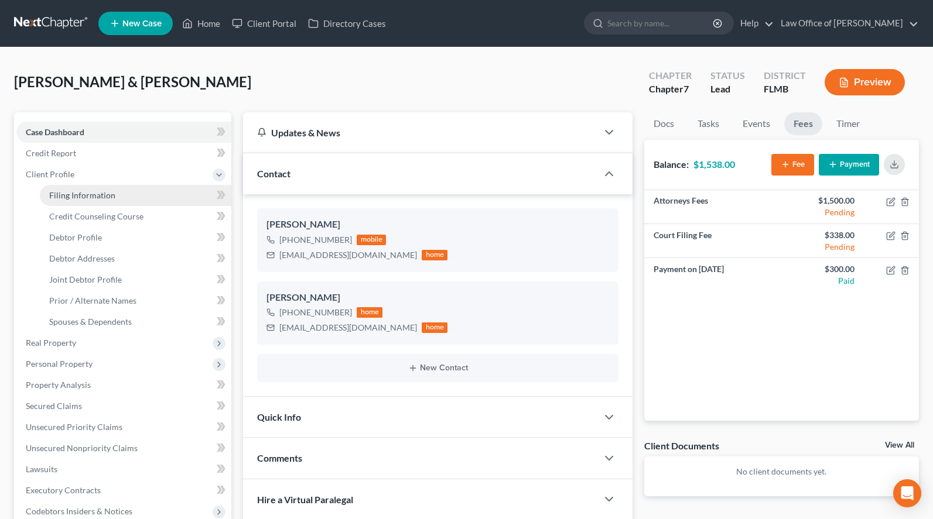
click at [96, 188] on link "Filing Information" at bounding box center [135, 195] width 191 height 21
select select "1"
select select "0"
select select "9"
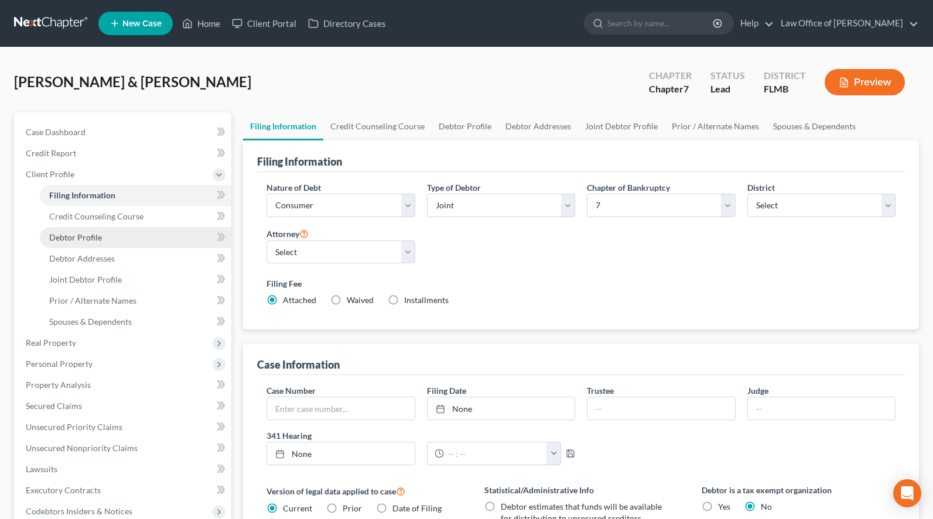
click at [132, 232] on link "Debtor Profile" at bounding box center [135, 237] width 191 height 21
select select "1"
select select "2"
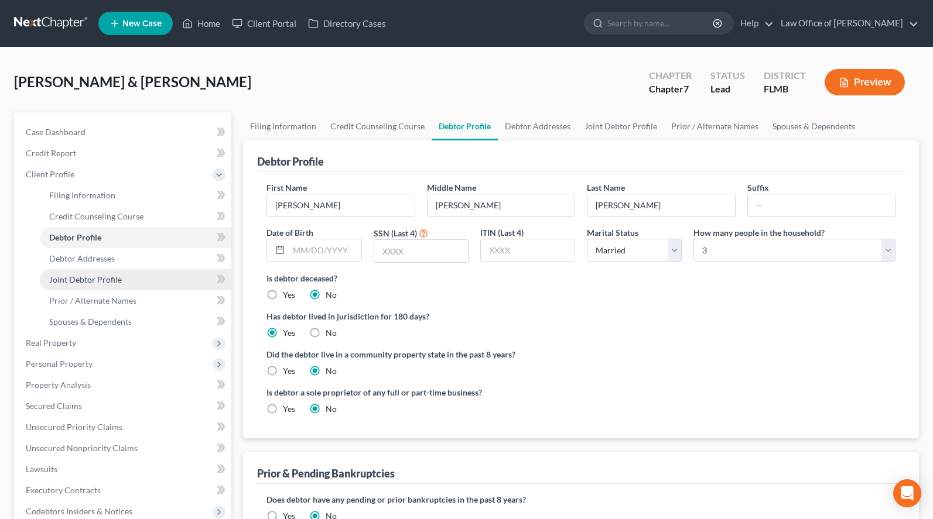
click at [99, 279] on span "Joint Debtor Profile" at bounding box center [85, 280] width 73 height 10
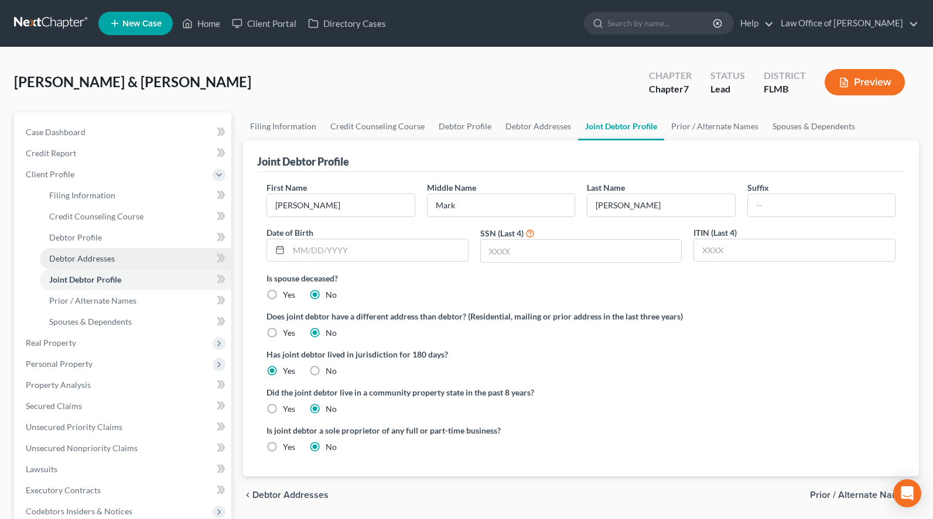
click at [90, 267] on link "Debtor Addresses" at bounding box center [135, 258] width 191 height 21
select select "0"
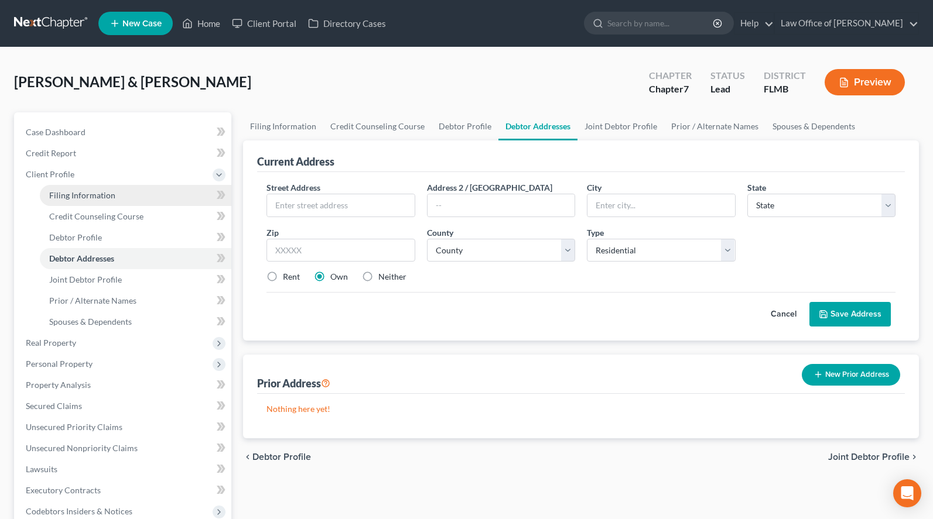
click at [97, 202] on link "Filing Information" at bounding box center [135, 195] width 191 height 21
select select "1"
select select "0"
select select "15"
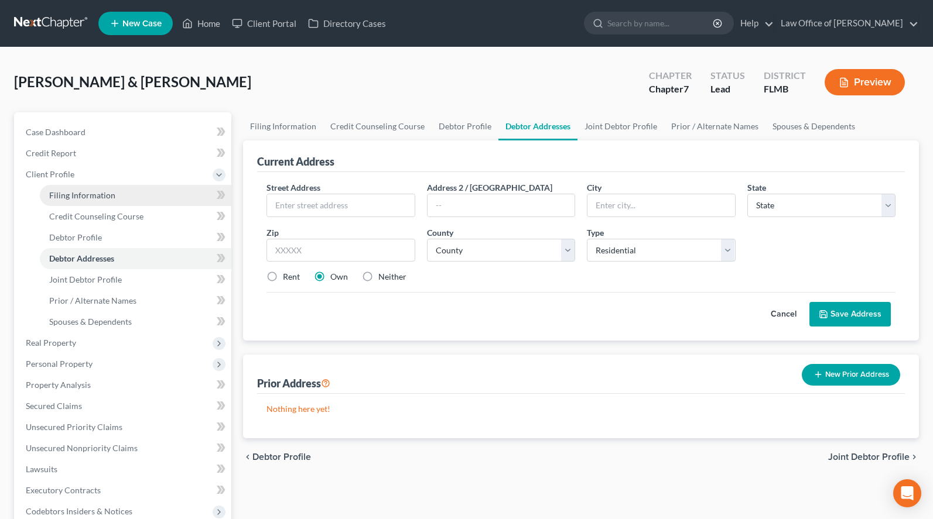
select select "0"
select select "9"
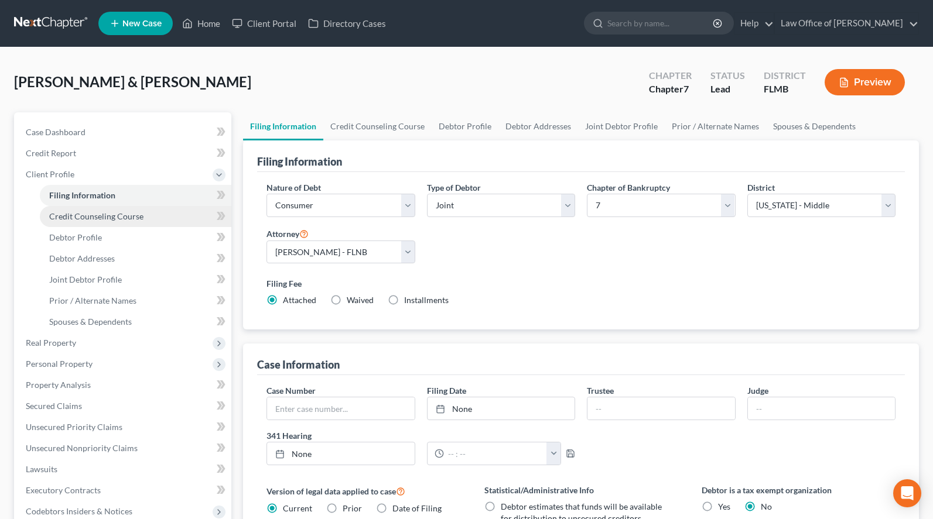
click at [116, 213] on span "Credit Counseling Course" at bounding box center [96, 216] width 94 height 10
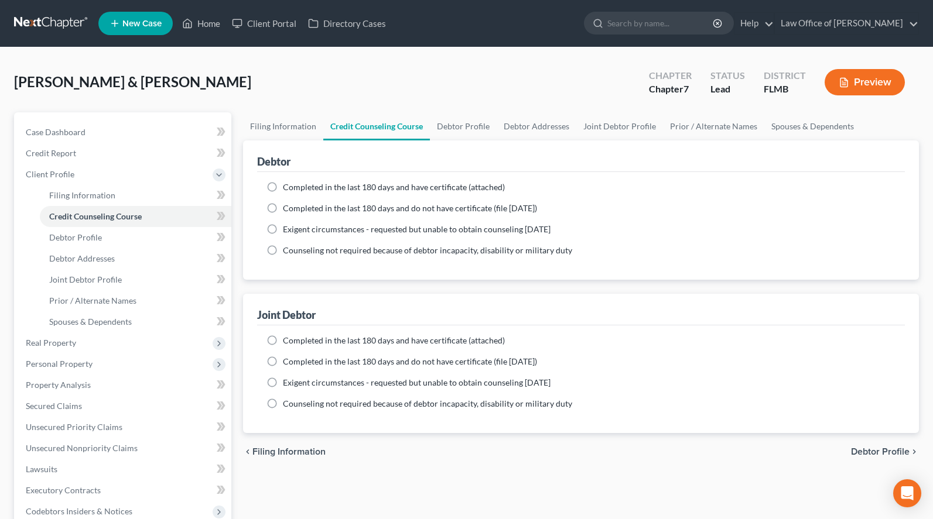
click at [49, 18] on link at bounding box center [51, 23] width 75 height 21
